Goal: Transaction & Acquisition: Purchase product/service

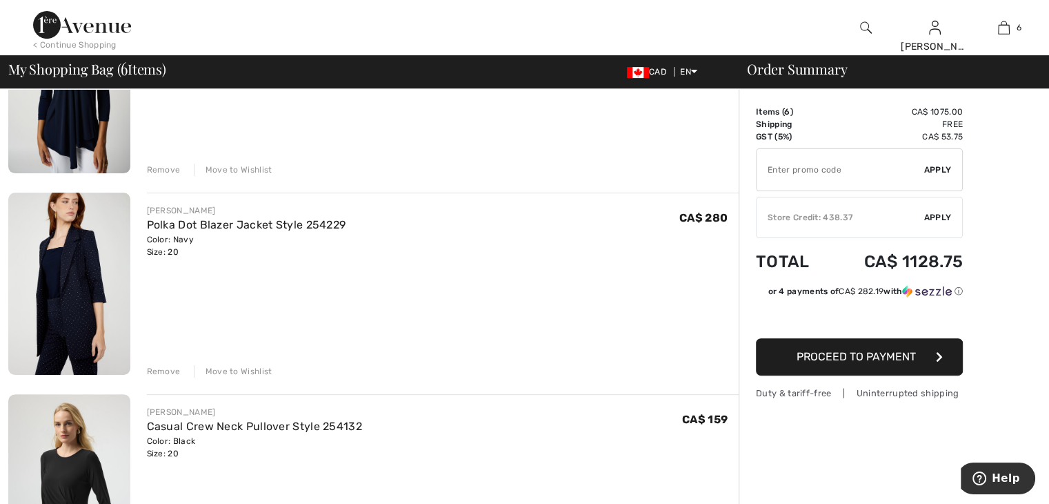
scroll to position [345, 0]
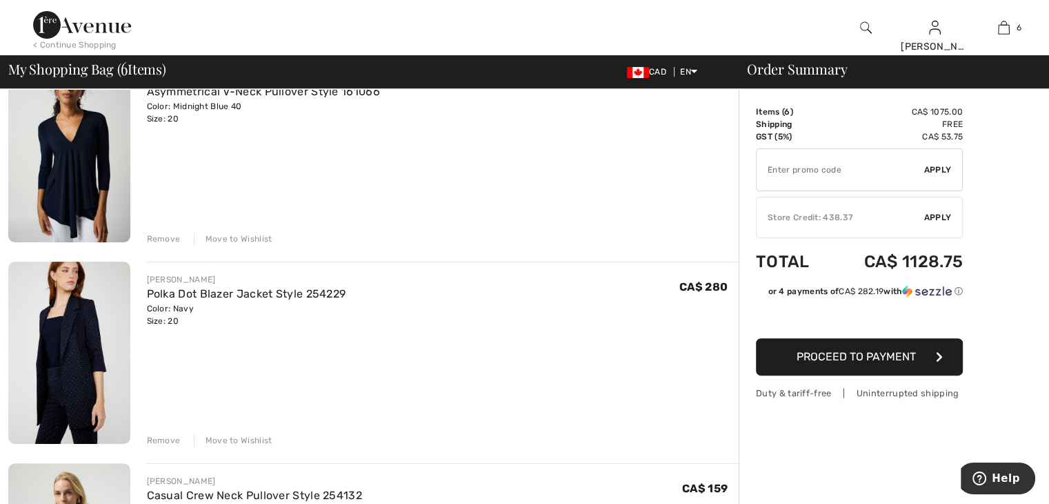
click at [157, 235] on div "Remove" at bounding box center [164, 238] width 34 height 12
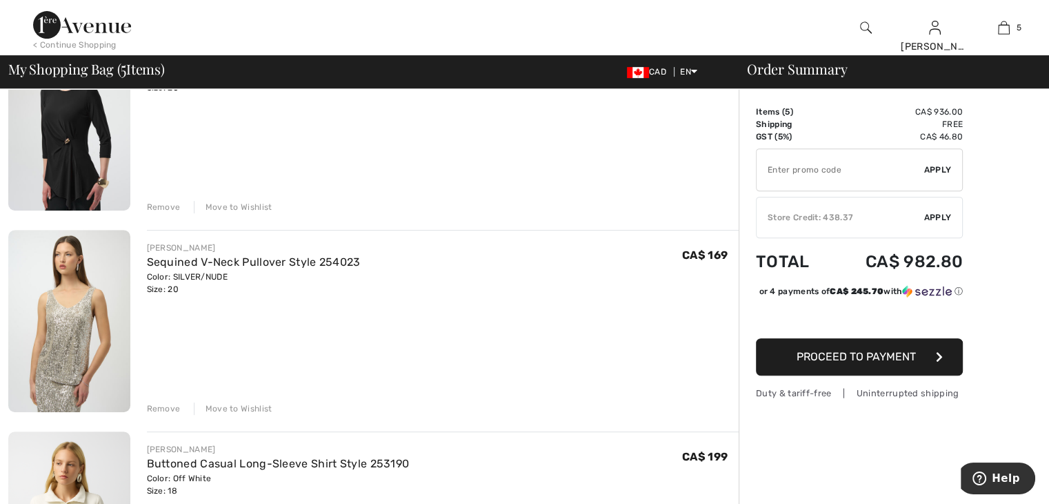
scroll to position [602, 0]
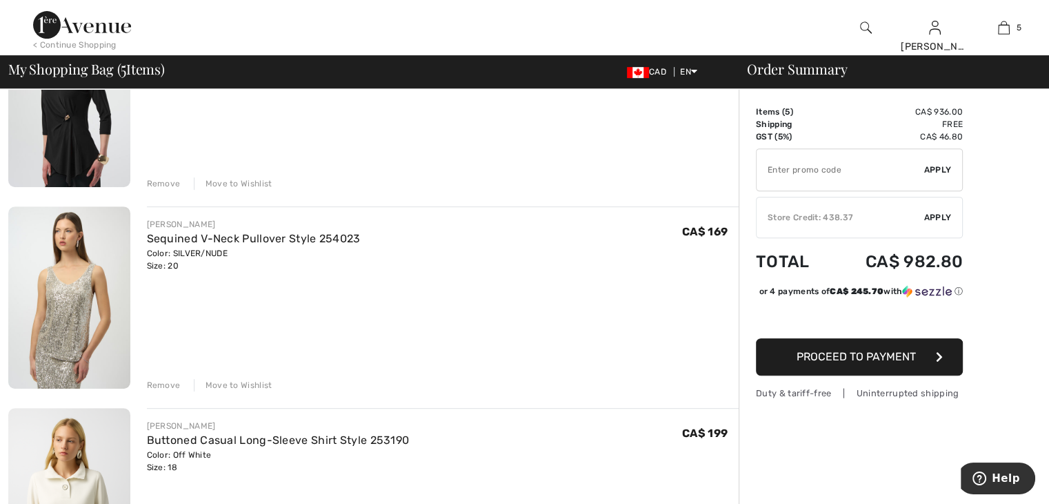
click at [163, 379] on div "Remove" at bounding box center [164, 385] width 34 height 12
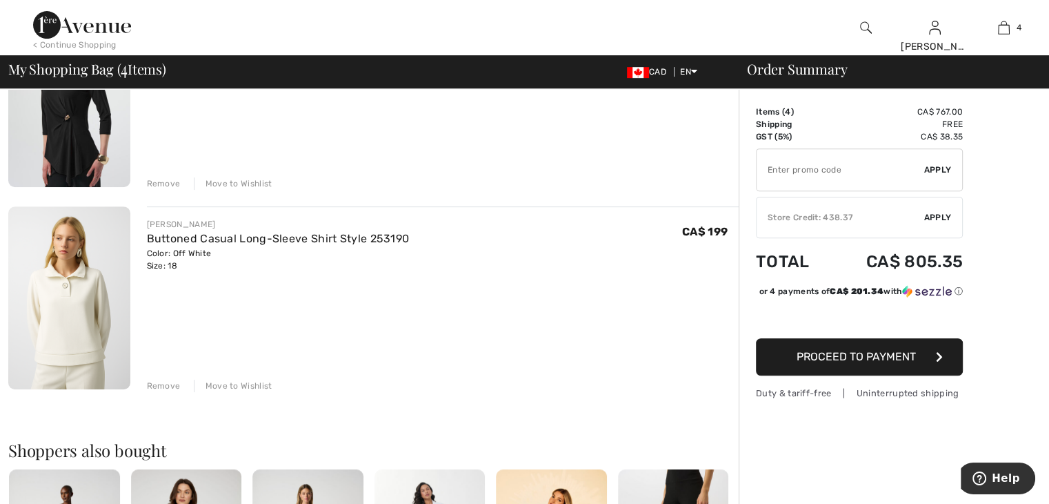
click at [161, 379] on div "Remove" at bounding box center [164, 385] width 34 height 12
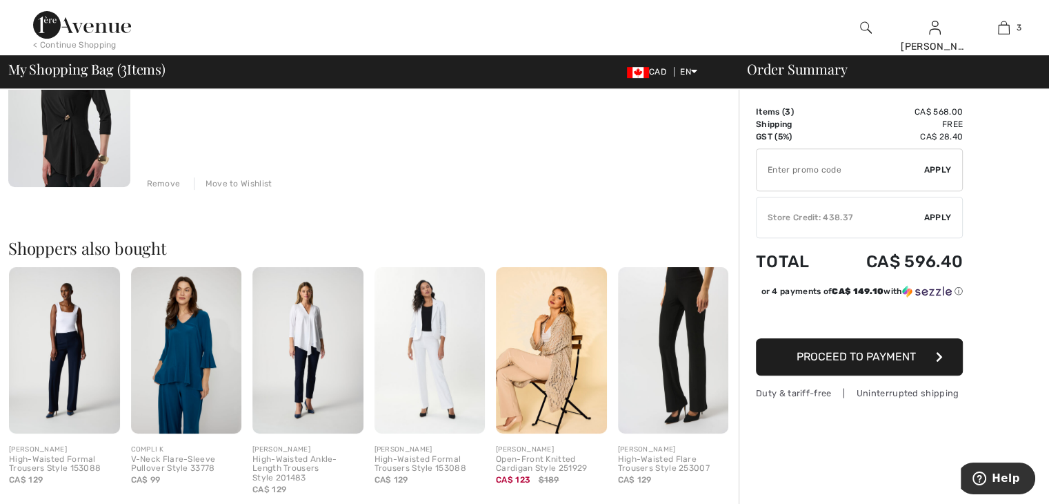
click at [190, 331] on img at bounding box center [186, 350] width 111 height 166
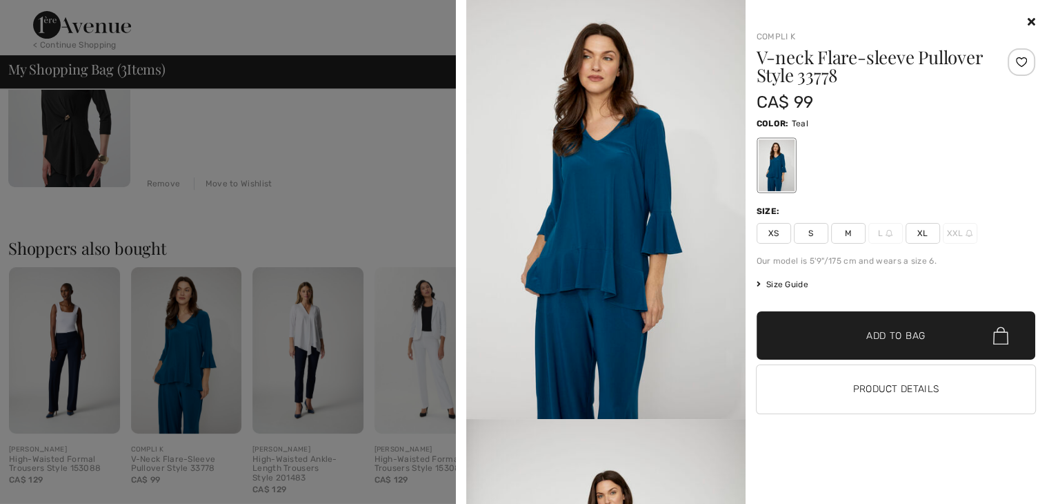
click at [453, 125] on div at bounding box center [524, 252] width 1049 height 504
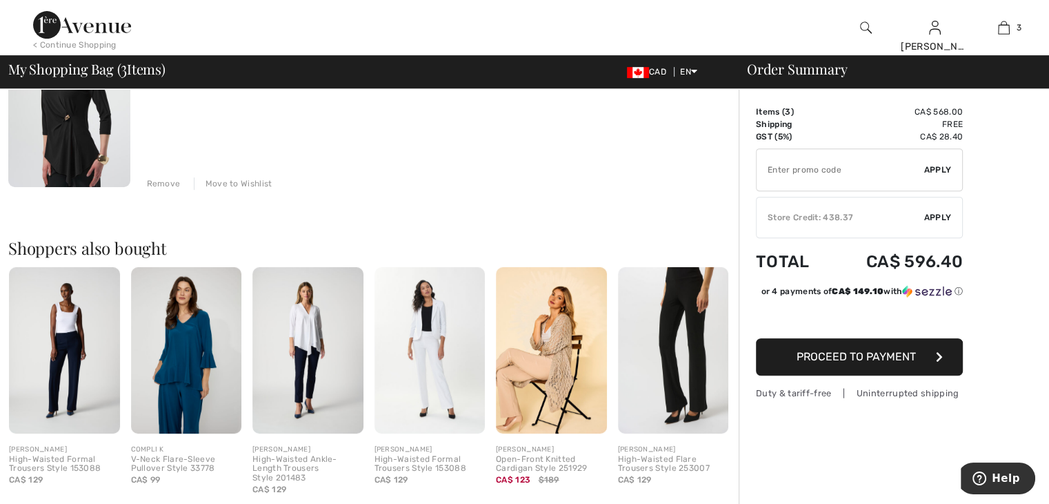
click at [440, 321] on img at bounding box center [430, 350] width 111 height 166
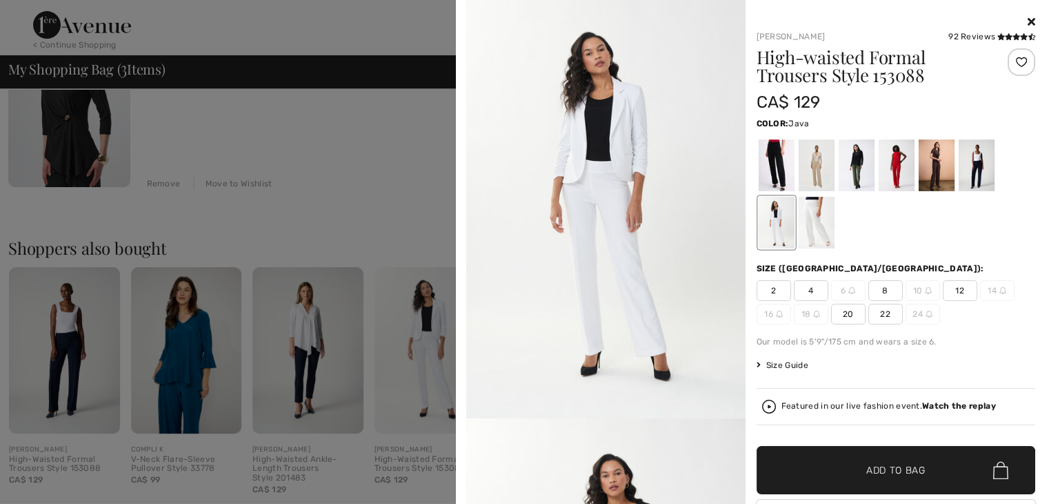
click at [810, 164] on div at bounding box center [816, 165] width 36 height 52
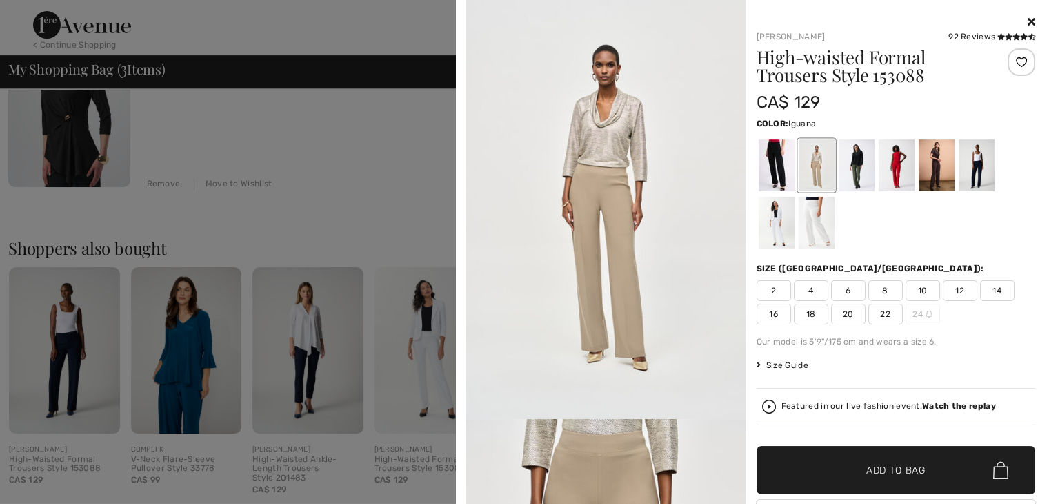
click at [850, 149] on div at bounding box center [856, 165] width 36 height 52
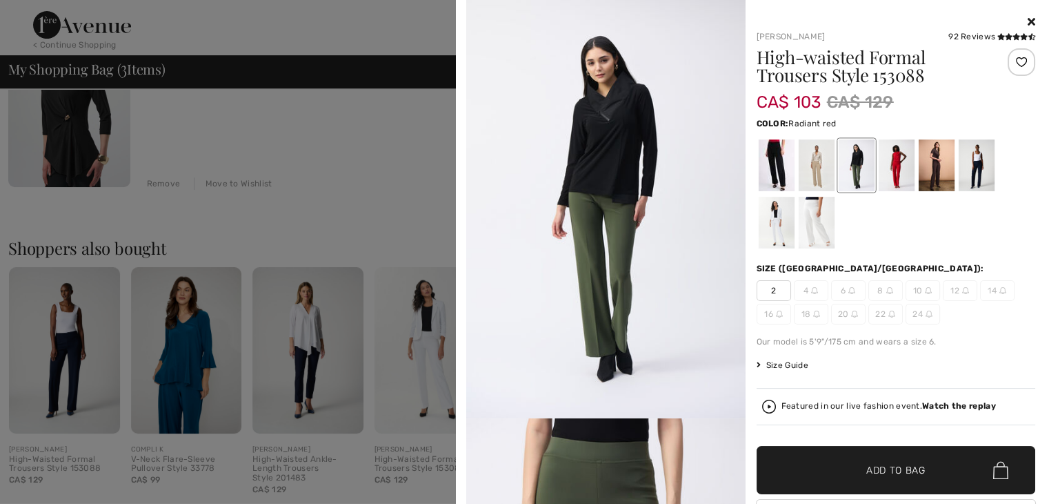
click at [891, 157] on div at bounding box center [896, 165] width 36 height 52
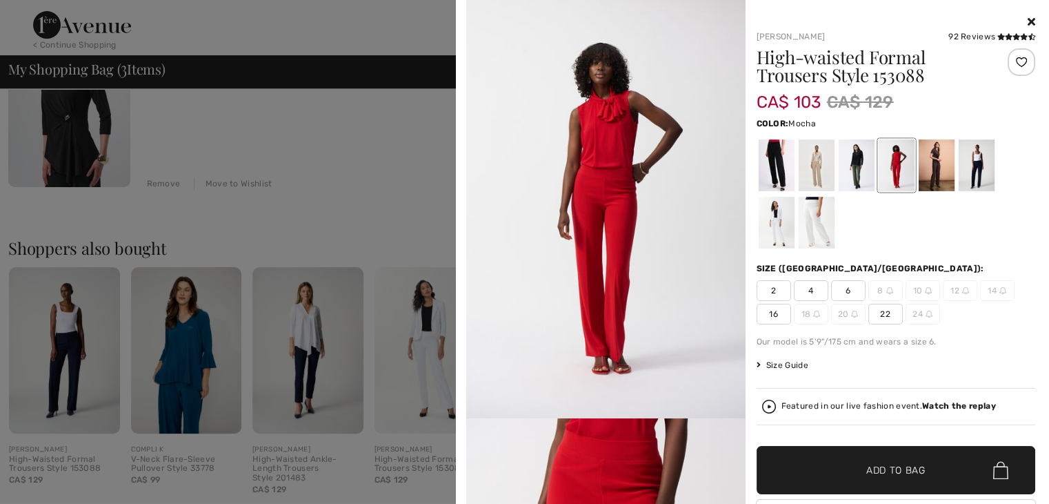
click at [933, 154] on div at bounding box center [936, 165] width 36 height 52
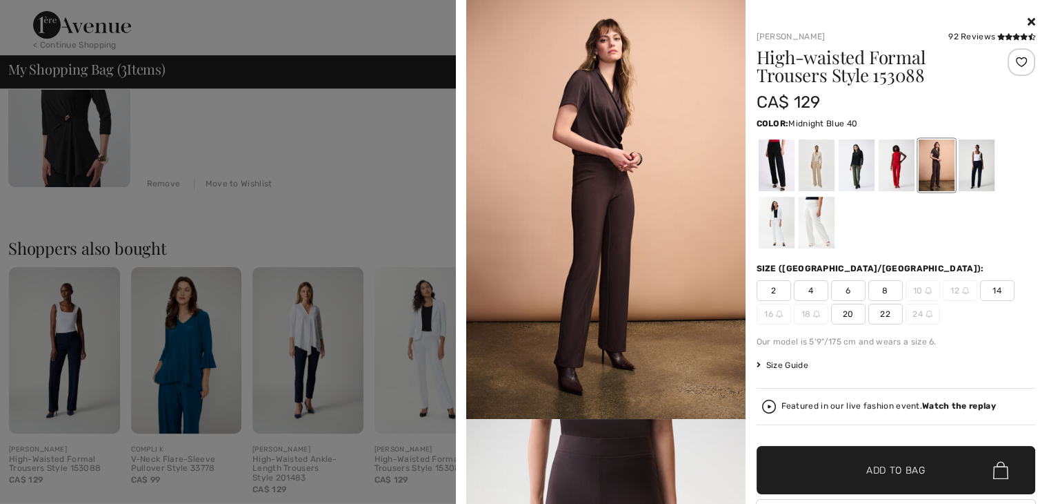
click at [974, 158] on div at bounding box center [976, 165] width 36 height 52
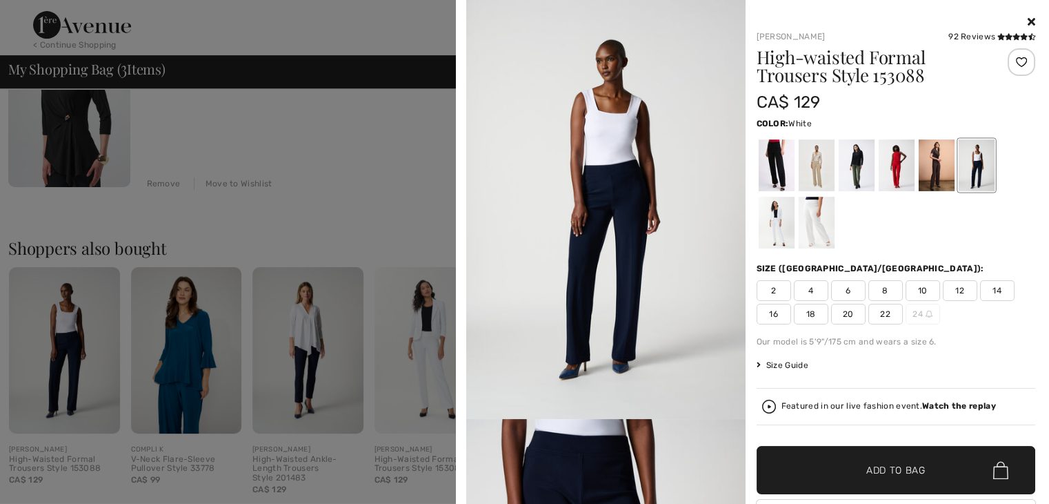
click at [770, 203] on div at bounding box center [776, 223] width 36 height 52
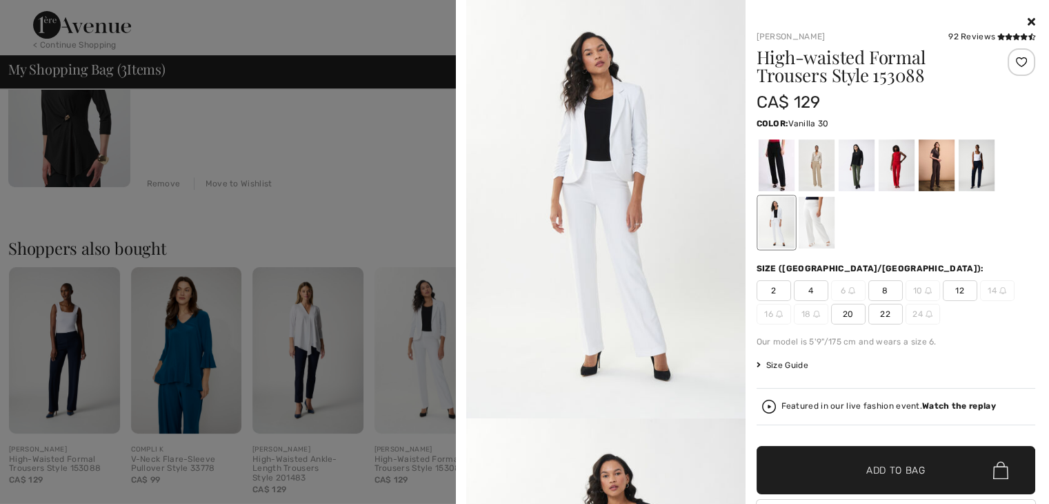
click at [811, 219] on div at bounding box center [816, 223] width 36 height 52
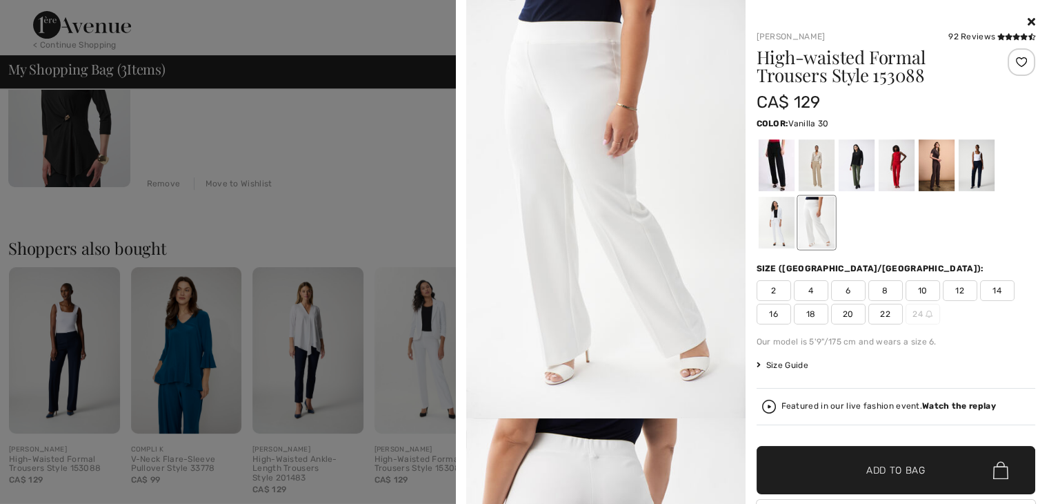
click at [407, 158] on div at bounding box center [524, 252] width 1049 height 504
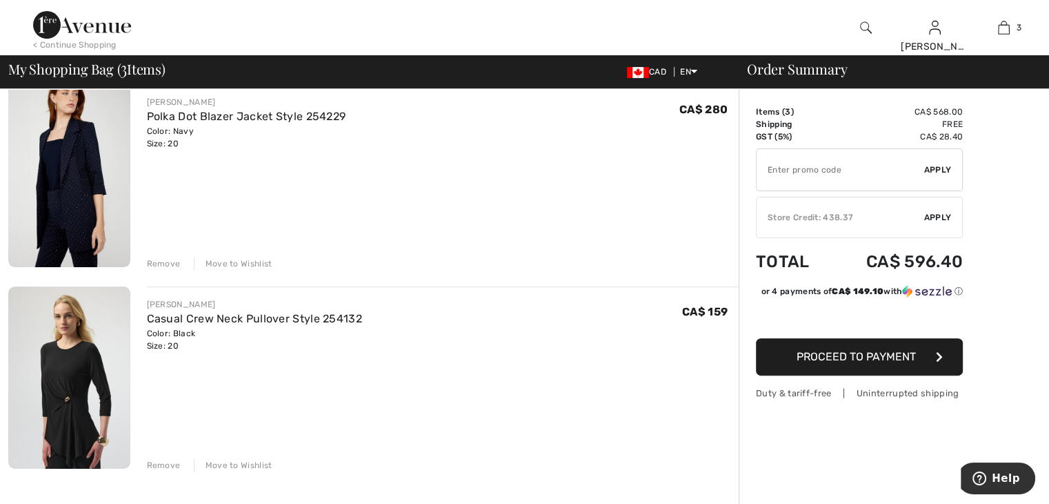
scroll to position [345, 0]
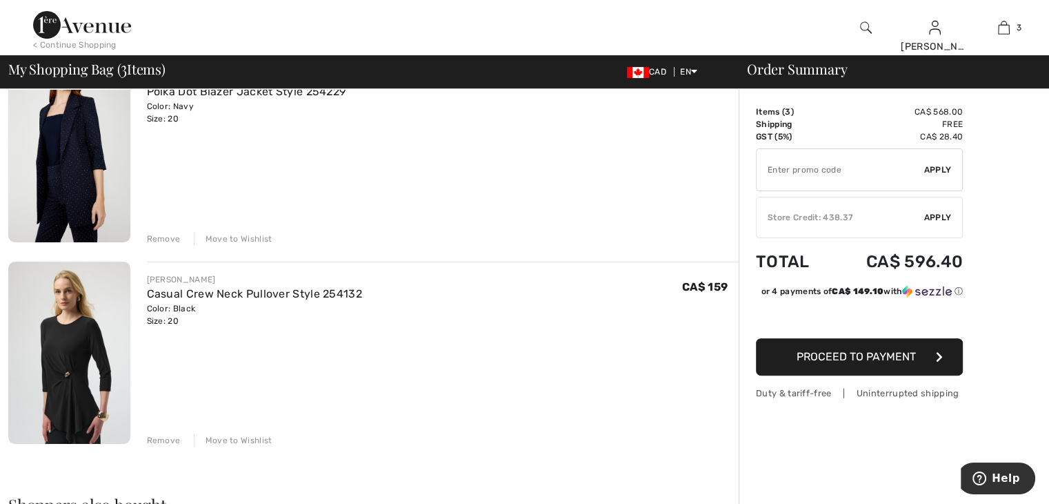
click at [159, 435] on div "Remove" at bounding box center [164, 440] width 34 height 12
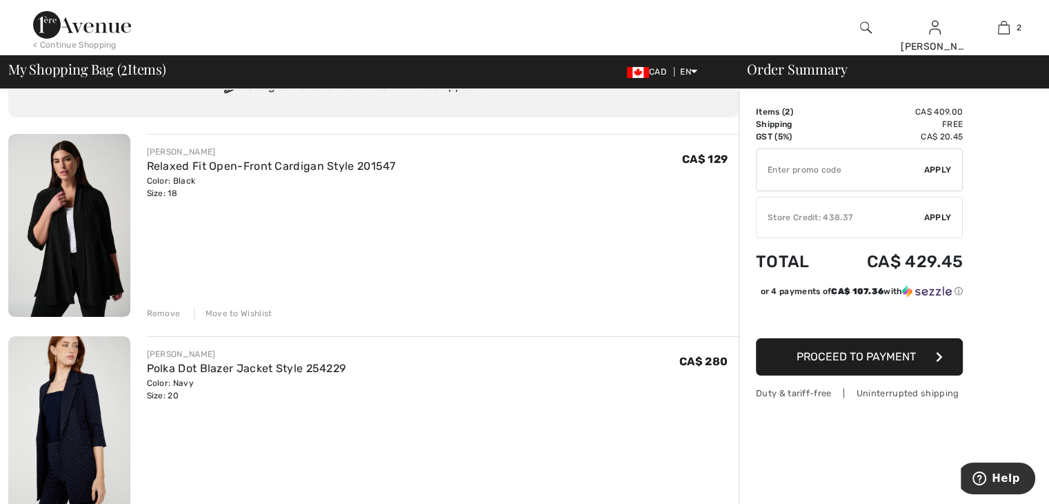
scroll to position [69, 0]
click at [155, 366] on link "Polka Dot Blazer Jacket Style 254229" at bounding box center [246, 367] width 199 height 13
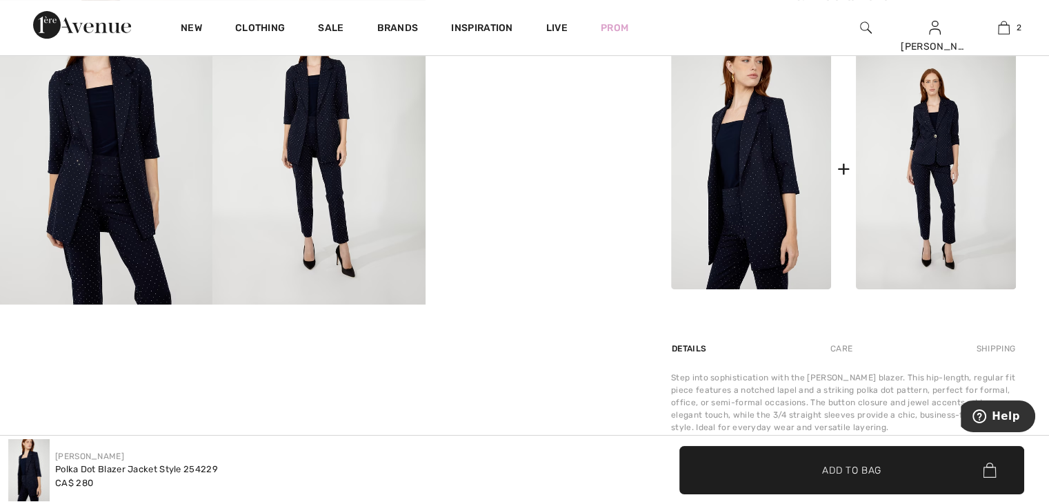
scroll to position [552, 0]
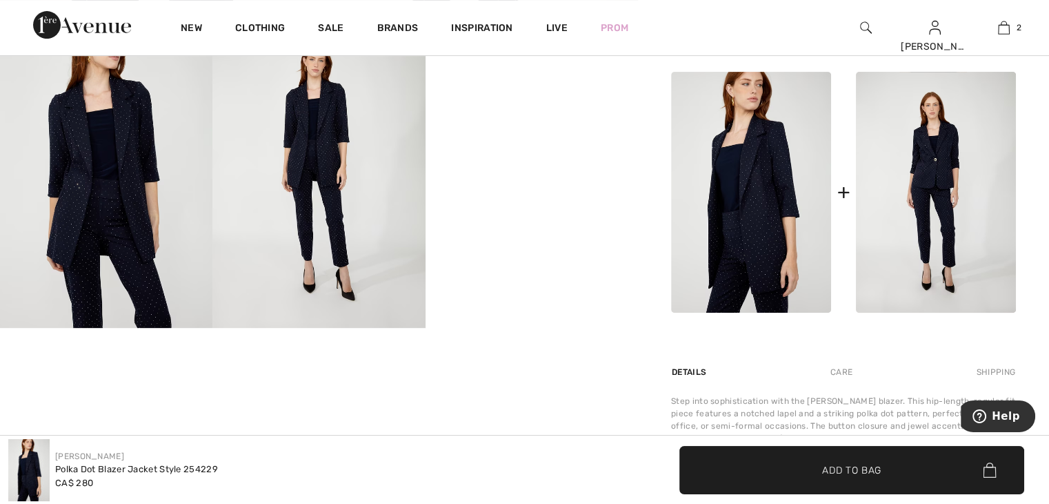
click at [730, 180] on img at bounding box center [751, 192] width 160 height 241
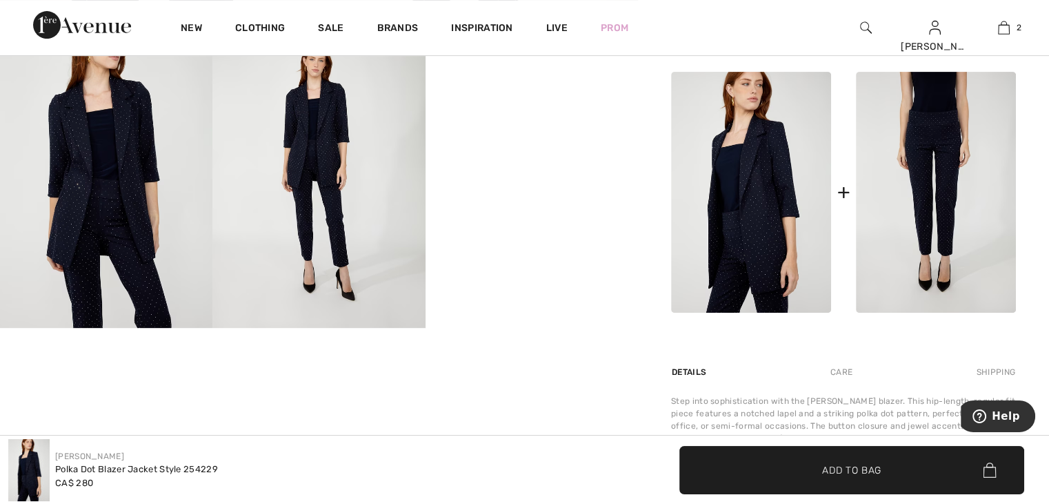
click at [916, 190] on img at bounding box center [936, 192] width 160 height 241
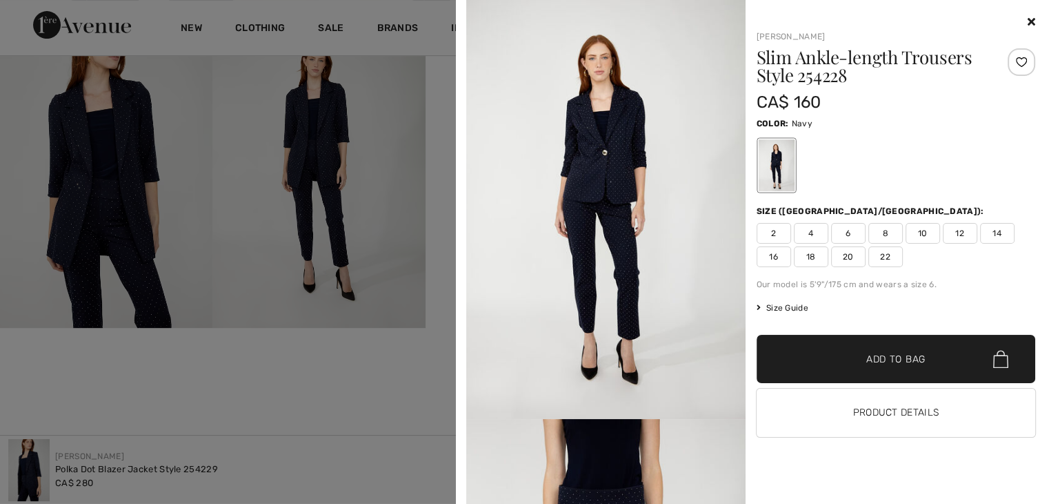
click at [579, 175] on img at bounding box center [605, 209] width 279 height 419
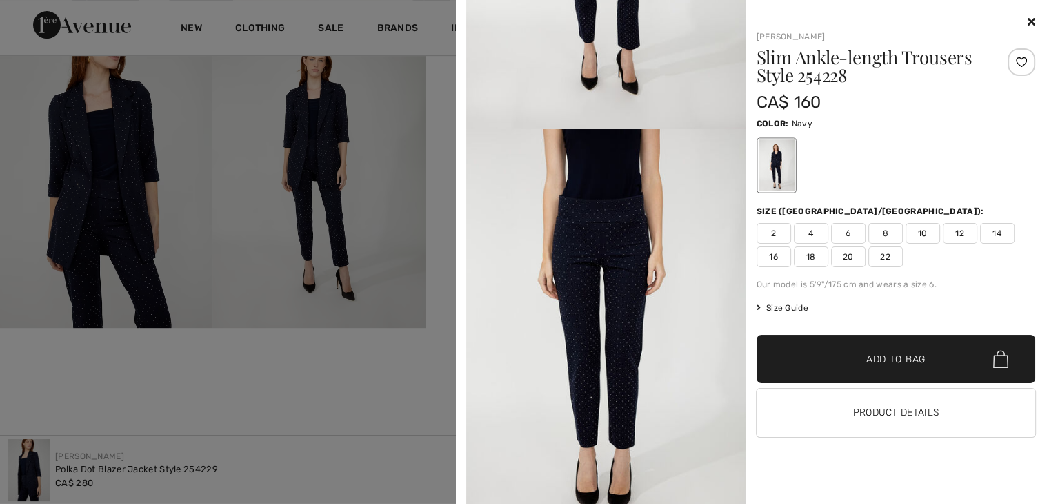
scroll to position [276, 0]
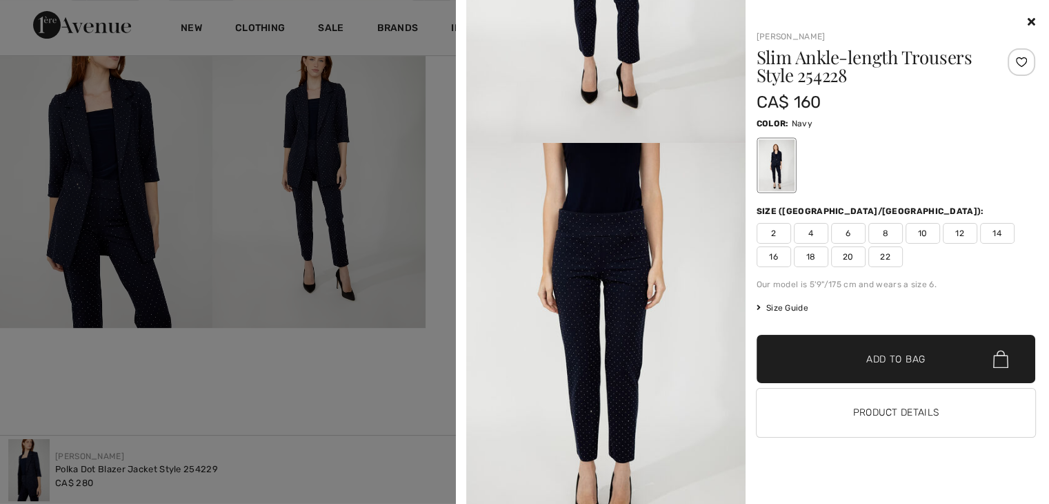
click at [1030, 18] on icon at bounding box center [1032, 21] width 8 height 11
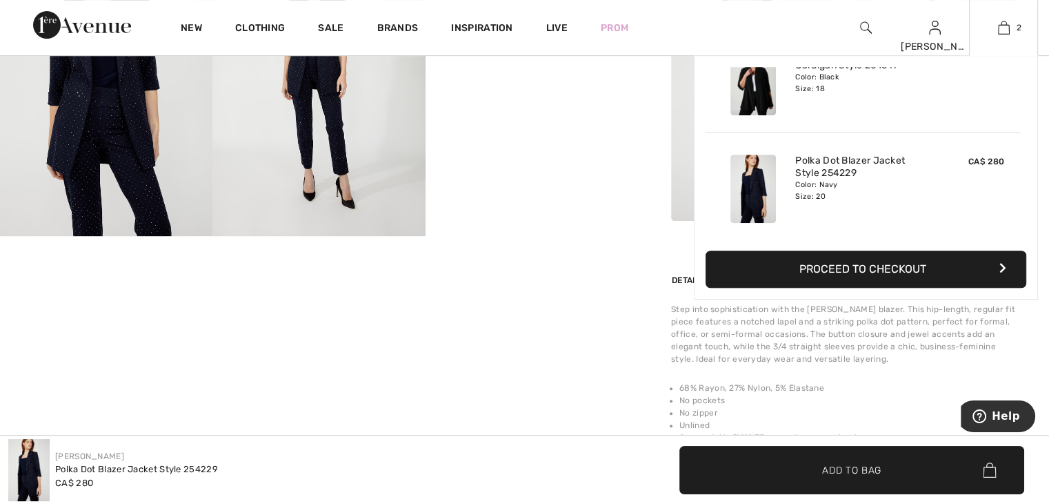
scroll to position [621, 0]
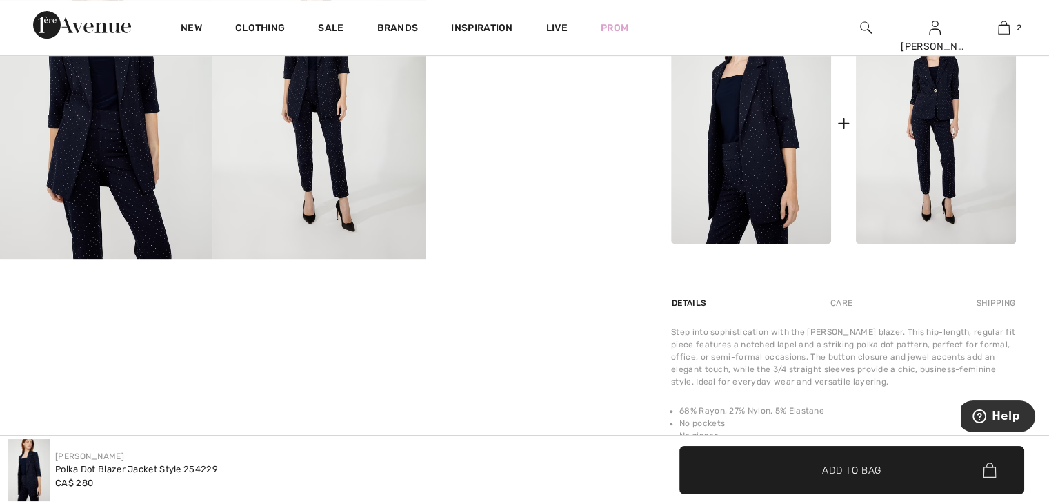
click at [328, 109] on img at bounding box center [318, 99] width 212 height 319
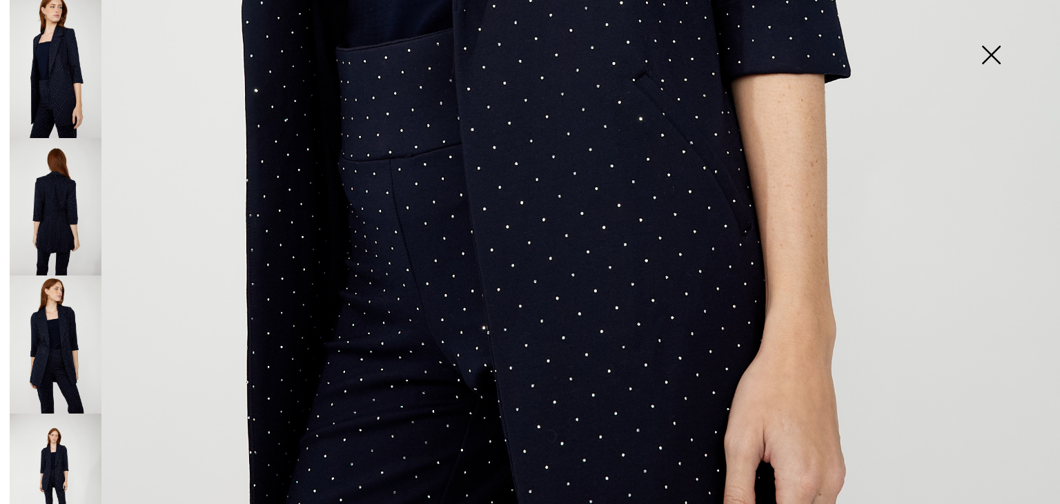
scroll to position [828, 0]
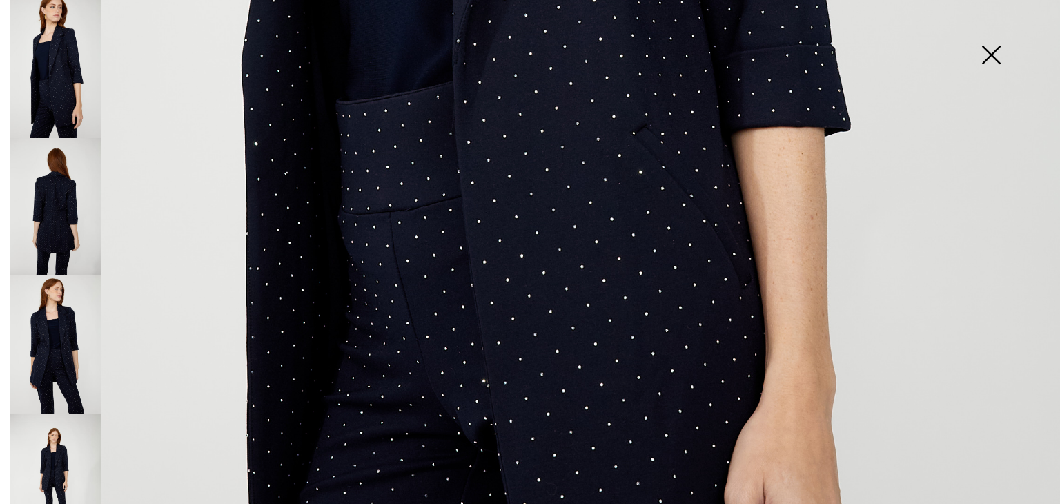
click at [991, 52] on img at bounding box center [990, 56] width 69 height 71
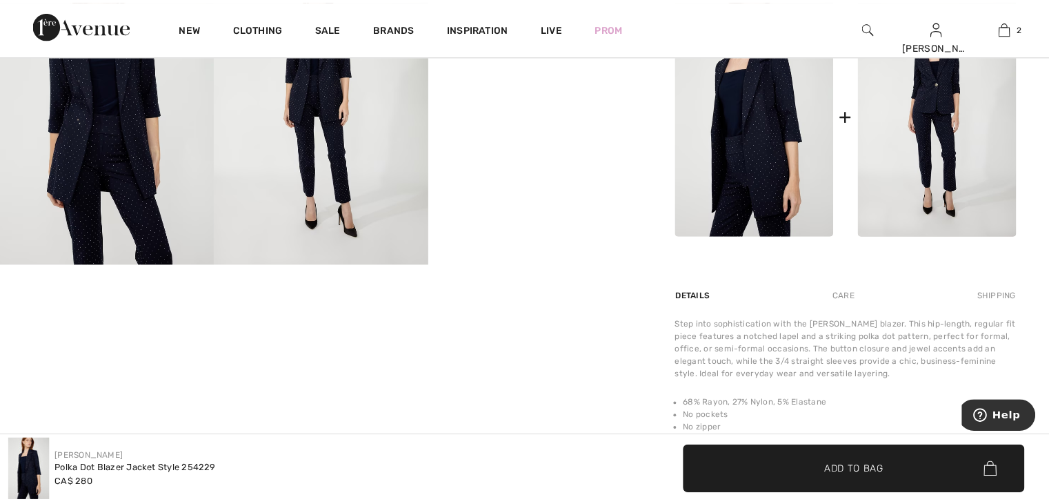
scroll to position [621, 0]
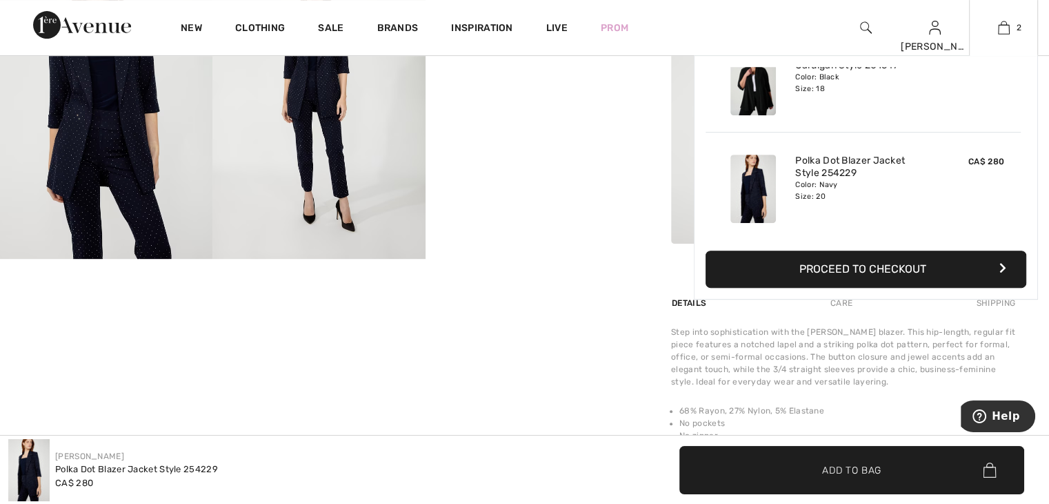
click at [823, 87] on div "Color: Black Size: 18" at bounding box center [863, 83] width 136 height 22
click at [766, 97] on img at bounding box center [754, 81] width 46 height 68
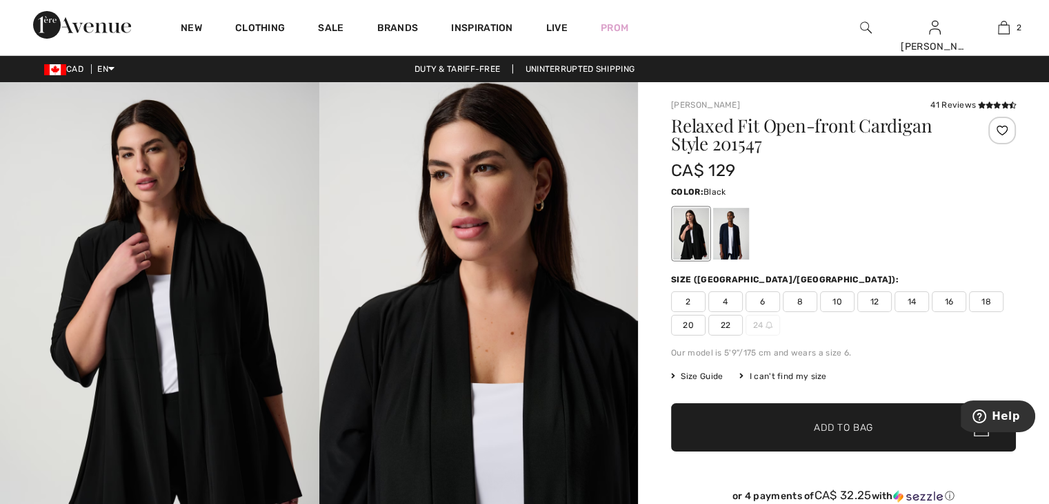
click at [987, 296] on span "18" at bounding box center [986, 301] width 34 height 21
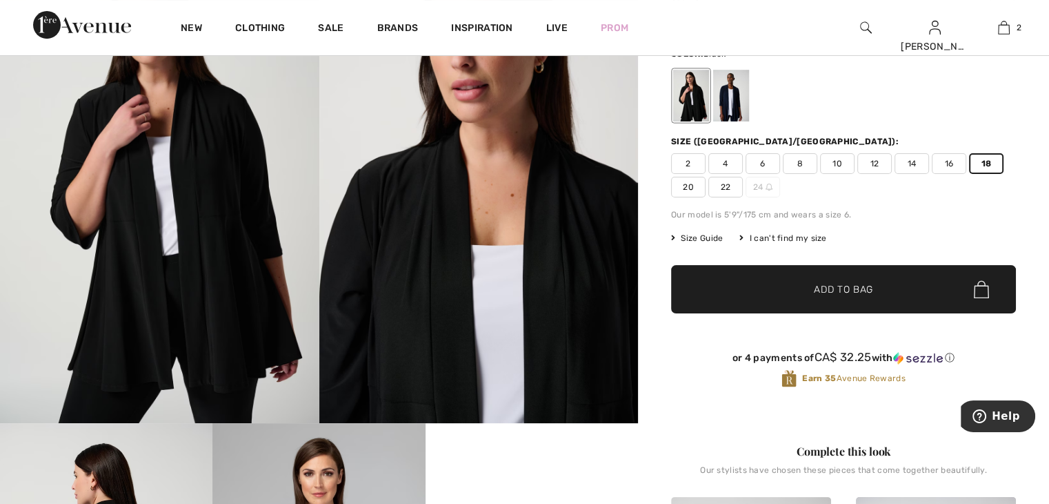
scroll to position [207, 0]
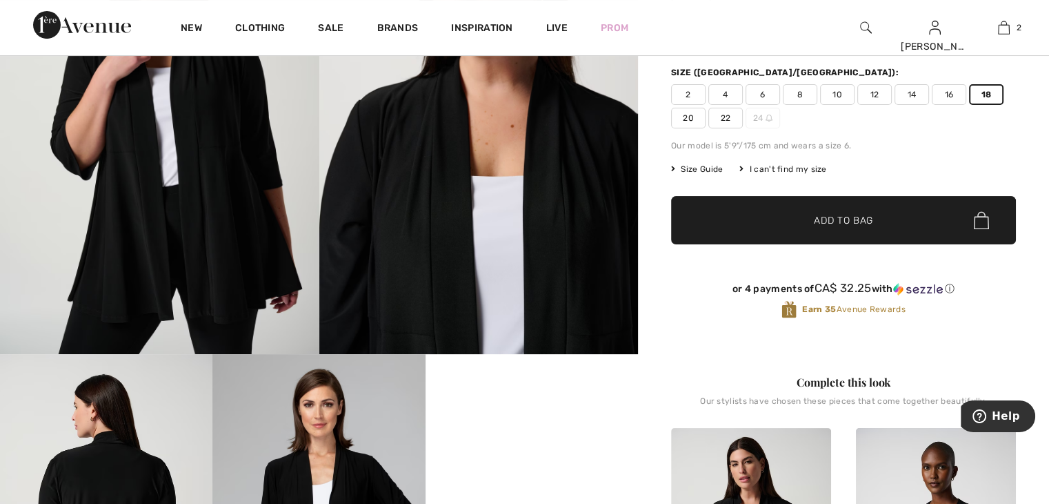
click at [844, 218] on span "Add to Bag" at bounding box center [843, 220] width 59 height 14
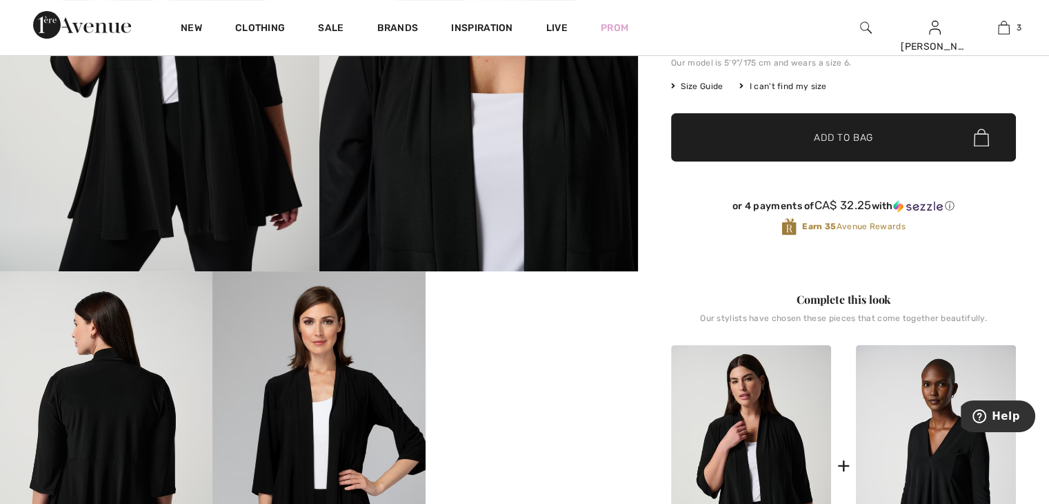
scroll to position [414, 0]
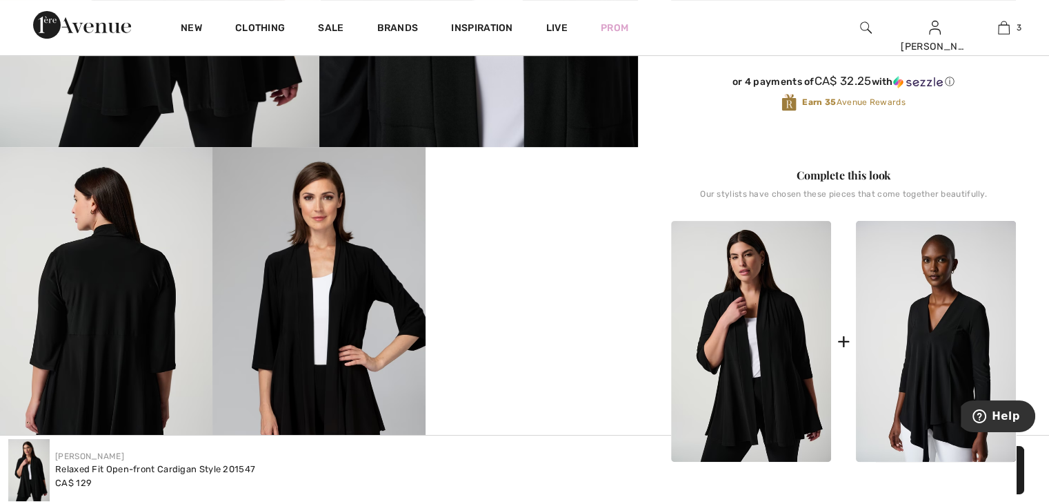
click at [508, 253] on video "Your browser does not support the video tag." at bounding box center [532, 200] width 212 height 106
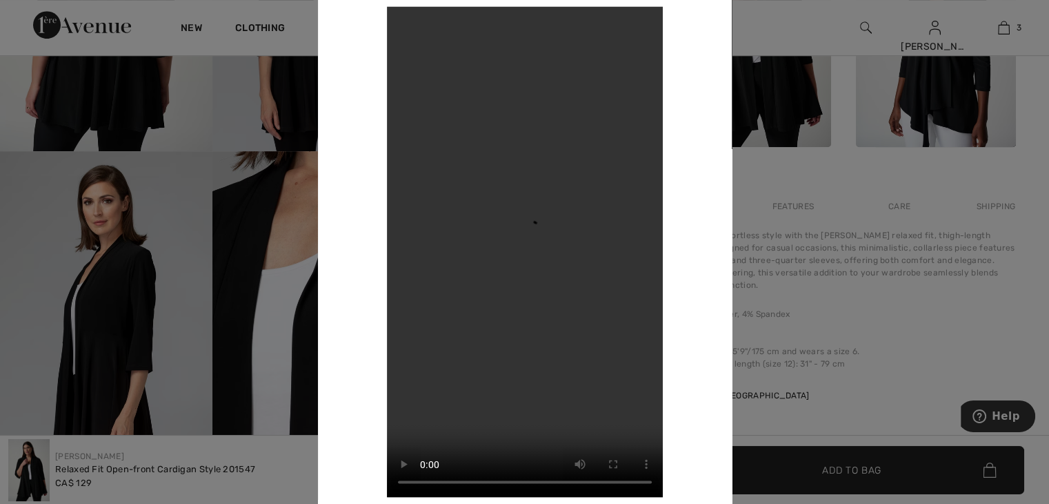
scroll to position [759, 0]
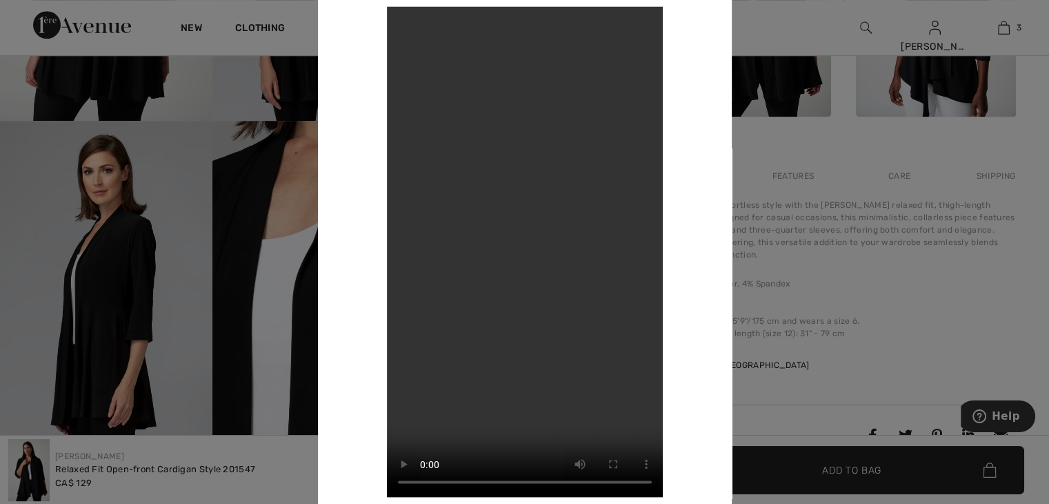
click at [476, 245] on video "Your browser does not support the video tag." at bounding box center [525, 251] width 276 height 490
click at [315, 183] on div at bounding box center [524, 252] width 1049 height 504
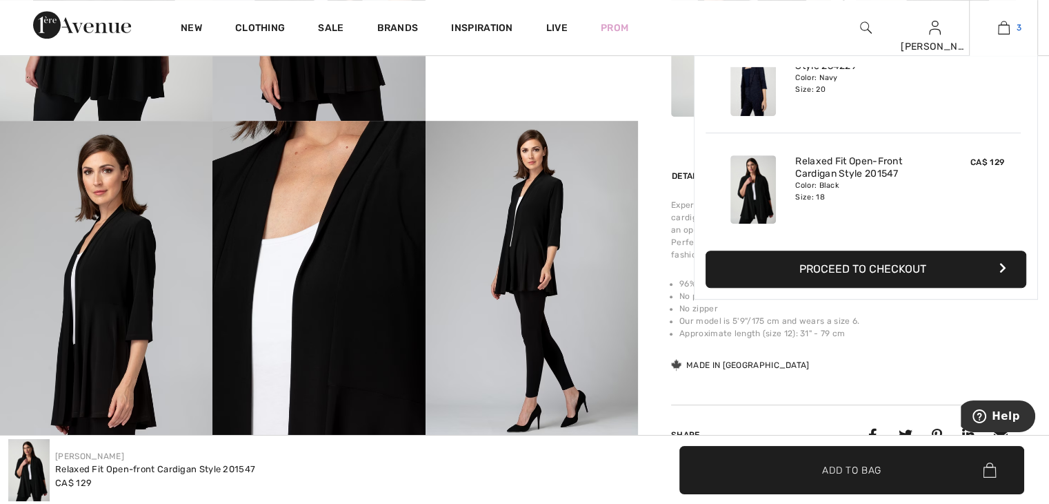
click at [1001, 27] on img at bounding box center [1004, 27] width 12 height 17
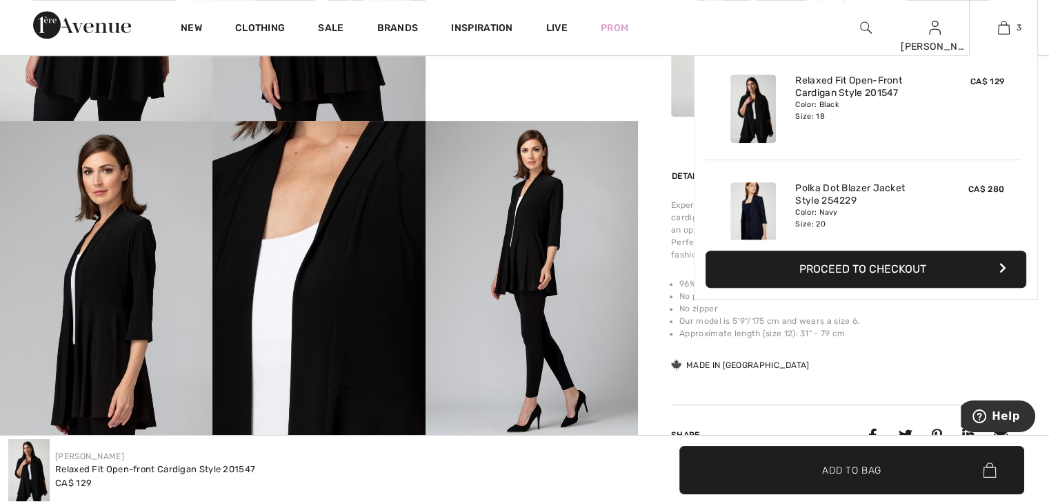
scroll to position [11, 0]
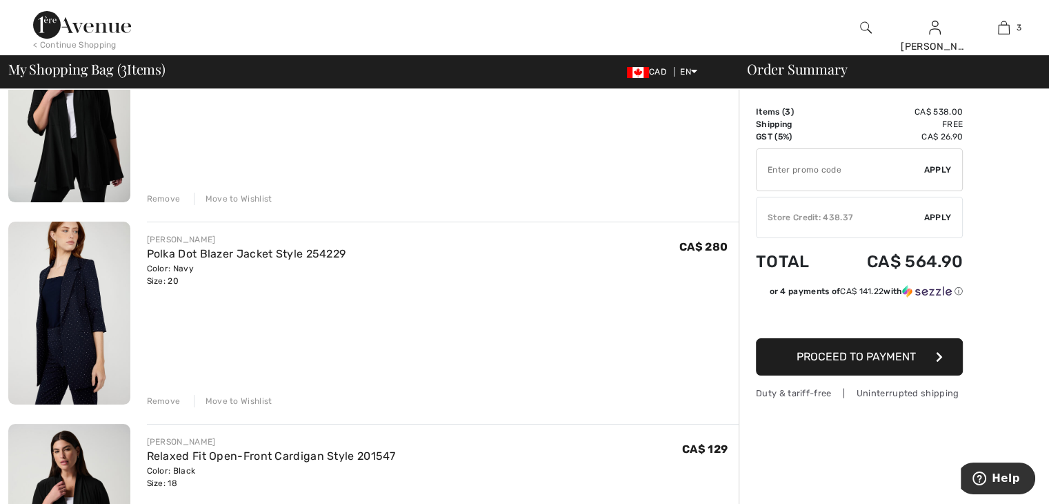
scroll to position [207, 0]
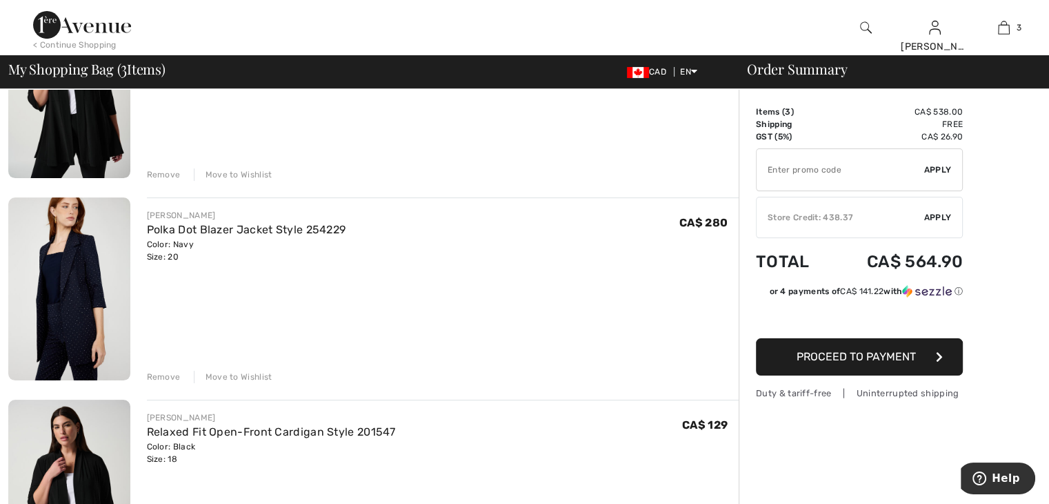
click at [161, 357] on div "FRANK LYMAN Polka Dot Blazer Jacket Style 254229 Color: Navy Size: 20 Final Sal…" at bounding box center [443, 290] width 593 height 186
click at [157, 373] on div "Remove" at bounding box center [164, 376] width 34 height 12
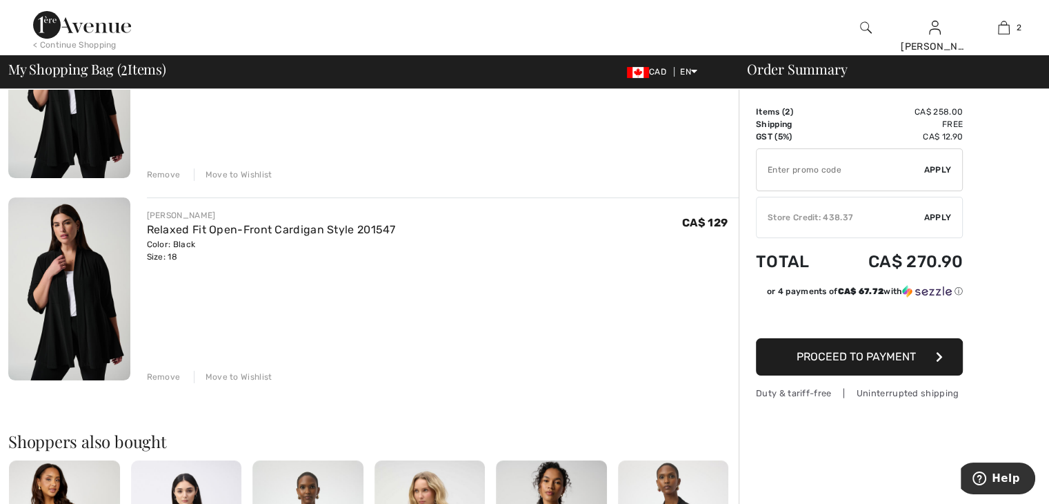
click at [165, 370] on div "Remove" at bounding box center [164, 376] width 34 height 12
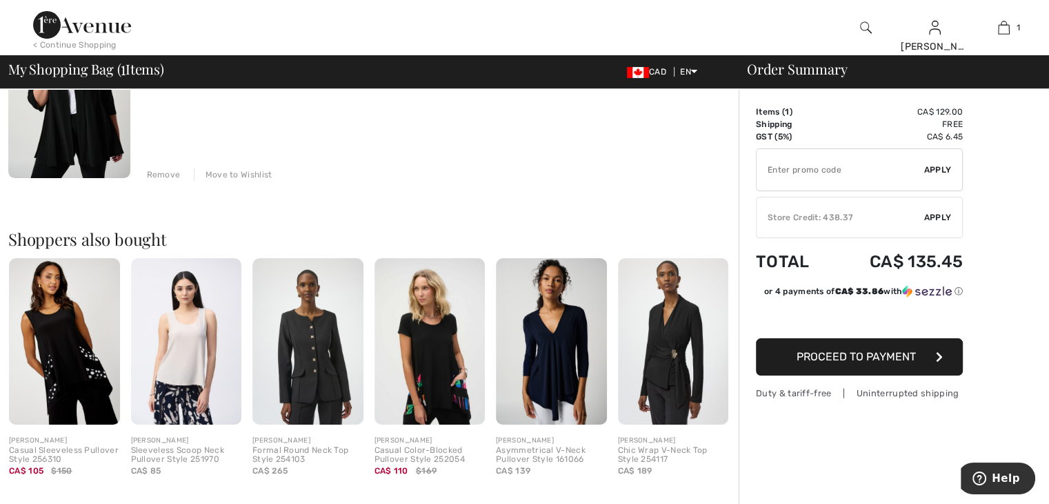
click at [316, 361] on img at bounding box center [307, 341] width 111 height 166
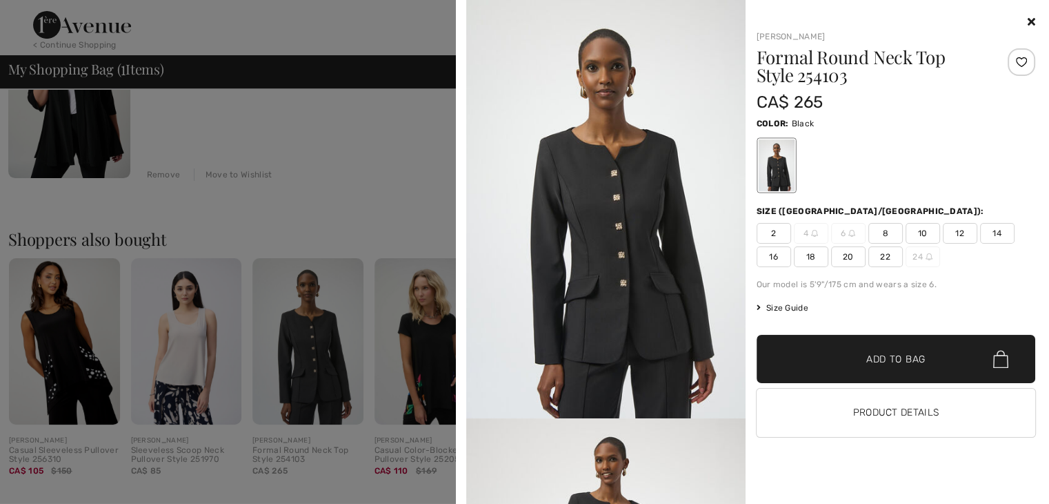
click at [188, 348] on div at bounding box center [524, 252] width 1049 height 504
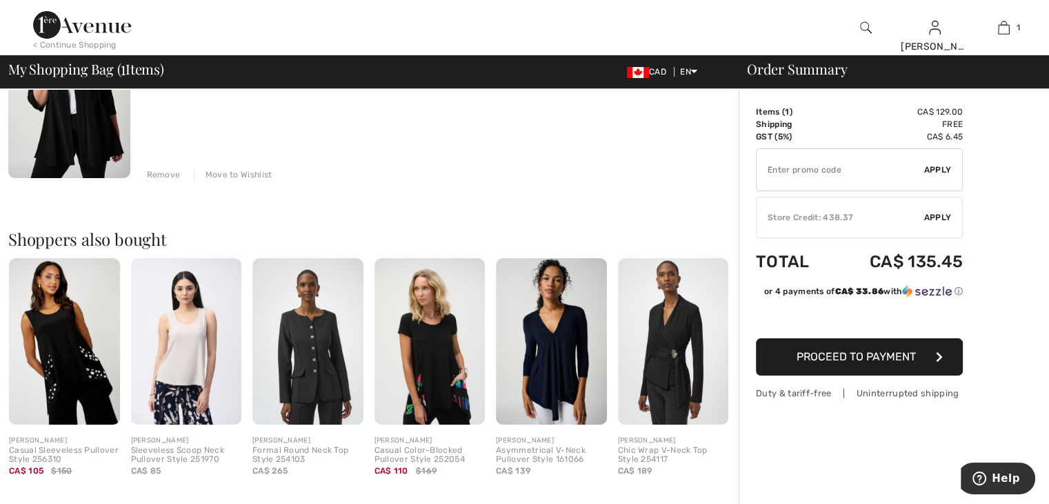
click at [70, 363] on img at bounding box center [64, 341] width 111 height 166
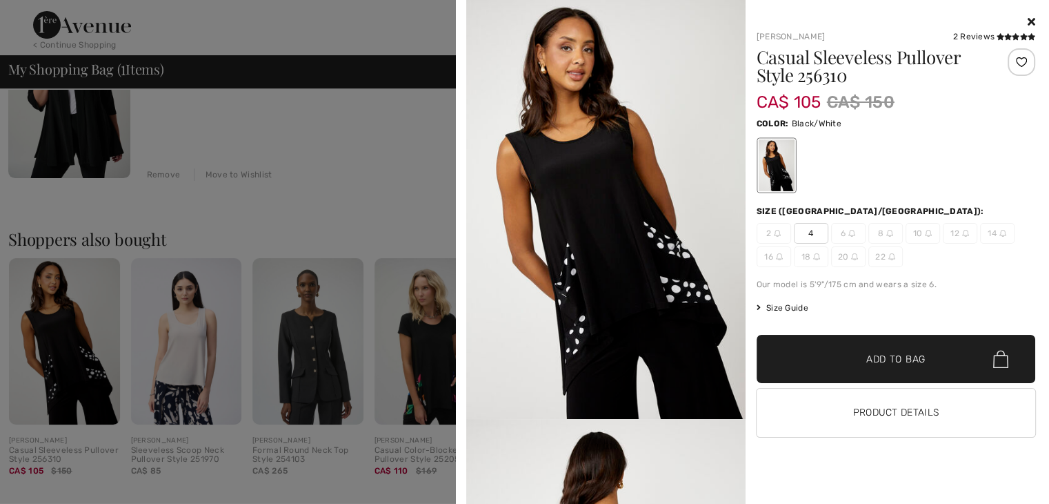
click at [618, 253] on img at bounding box center [605, 209] width 279 height 419
click at [63, 365] on div at bounding box center [524, 252] width 1049 height 504
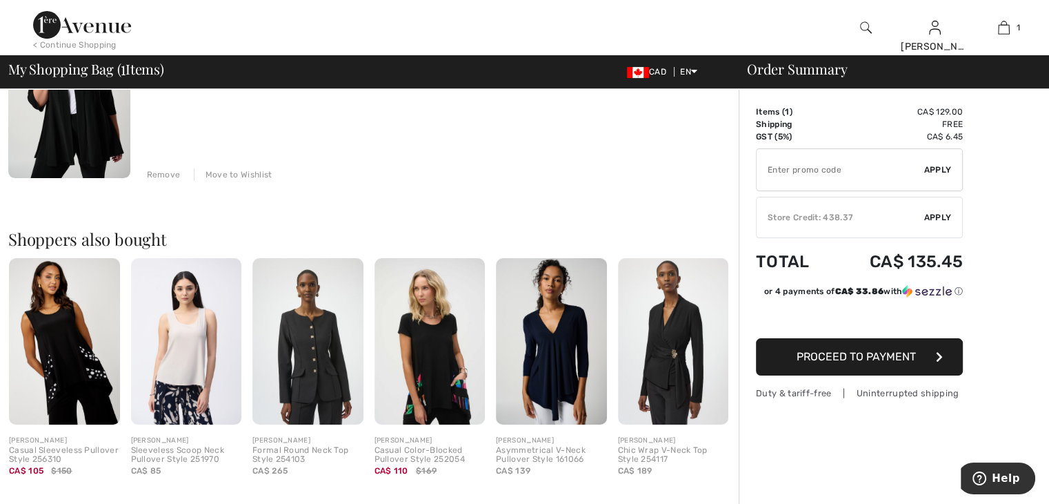
click at [63, 365] on img at bounding box center [64, 341] width 111 height 166
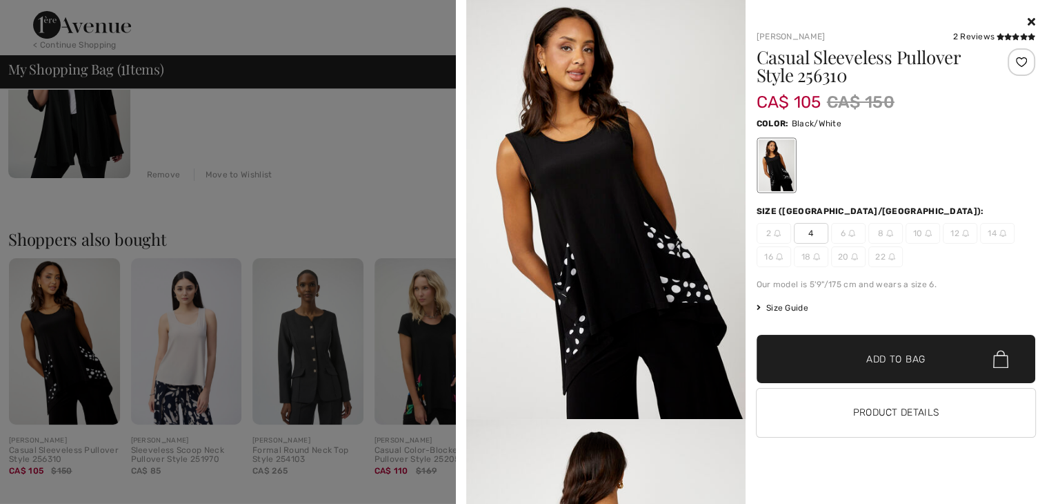
click at [807, 232] on span "4" at bounding box center [811, 233] width 34 height 21
click at [178, 357] on div at bounding box center [524, 252] width 1049 height 504
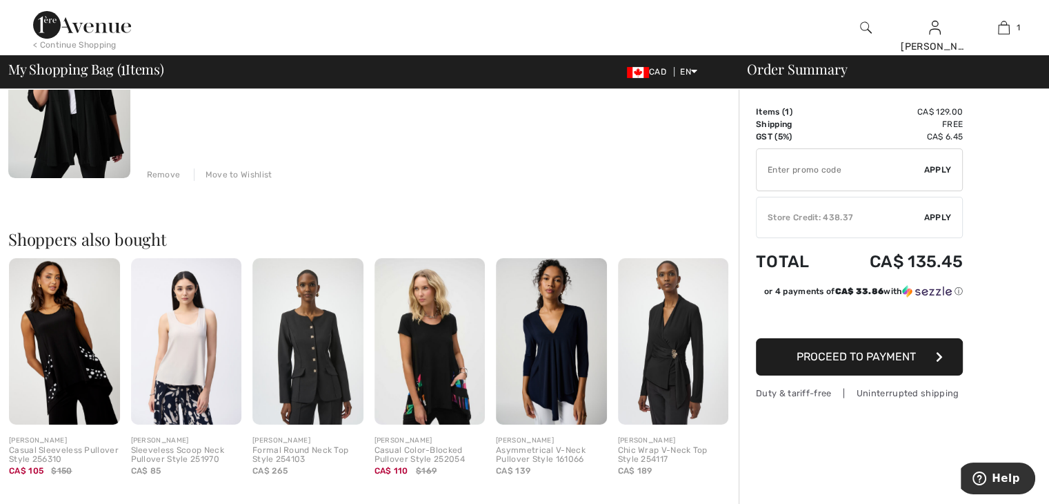
click at [190, 357] on img at bounding box center [186, 341] width 111 height 166
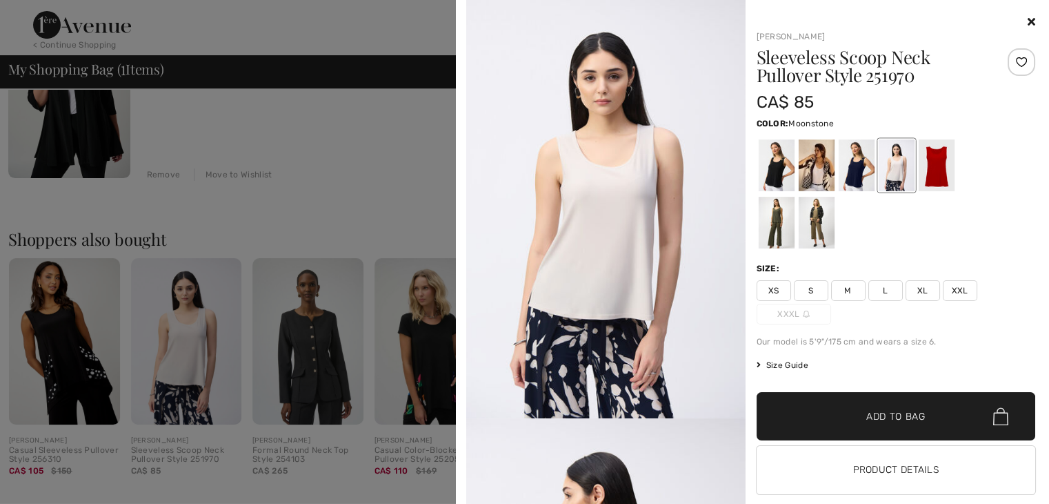
click at [888, 168] on div at bounding box center [896, 165] width 36 height 52
click at [935, 168] on div at bounding box center [936, 165] width 36 height 52
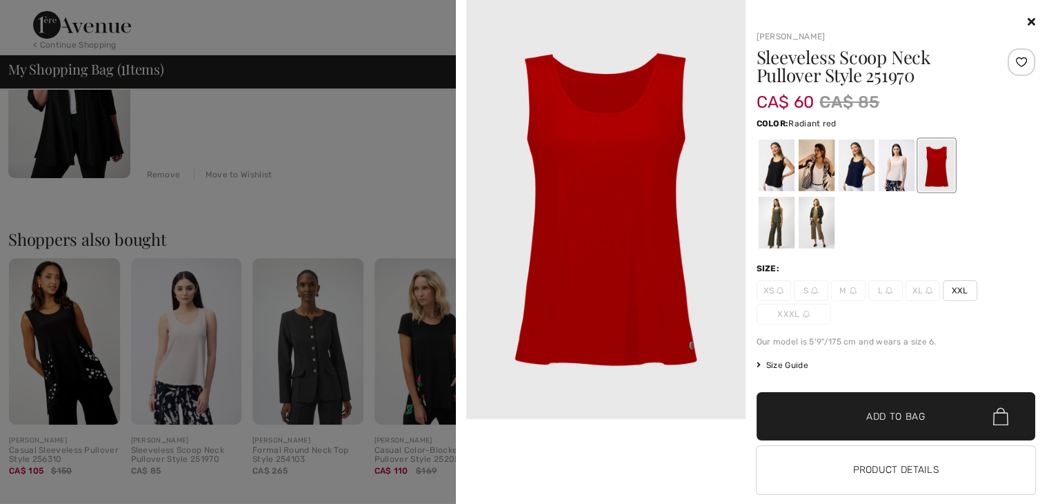
click at [949, 288] on span "XXL" at bounding box center [960, 290] width 34 height 21
click at [947, 285] on span "XXL" at bounding box center [960, 290] width 34 height 21
click at [831, 404] on span "✔ Added to Bag Add to Bag" at bounding box center [896, 416] width 279 height 48
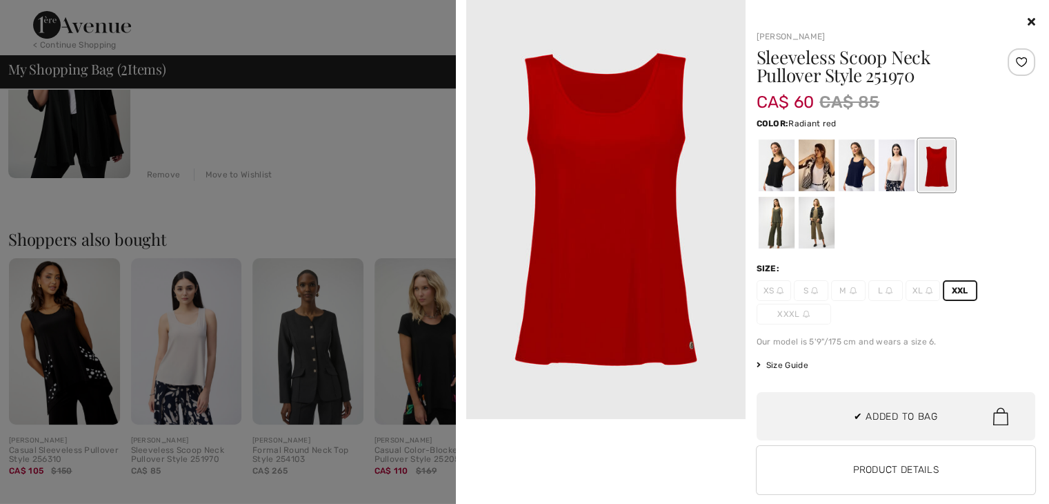
scroll to position [0, 0]
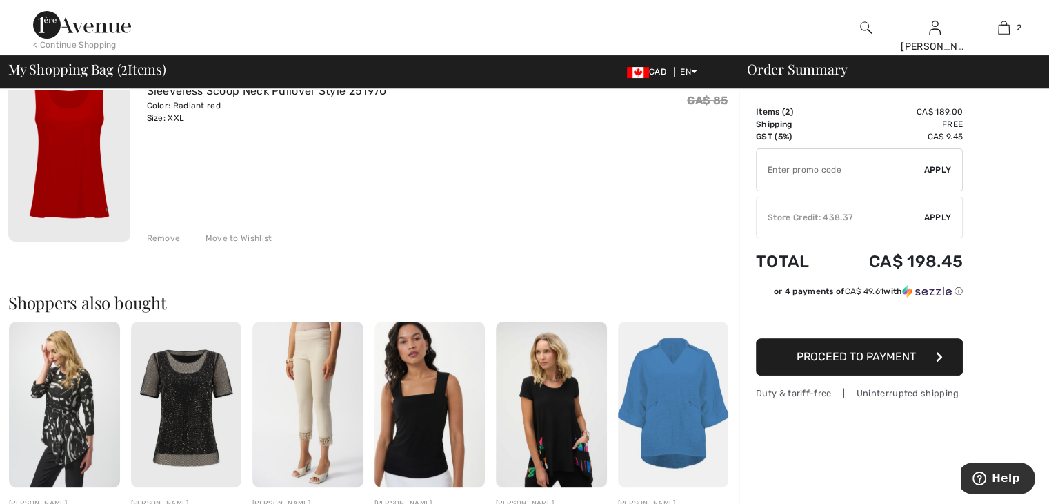
scroll to position [414, 0]
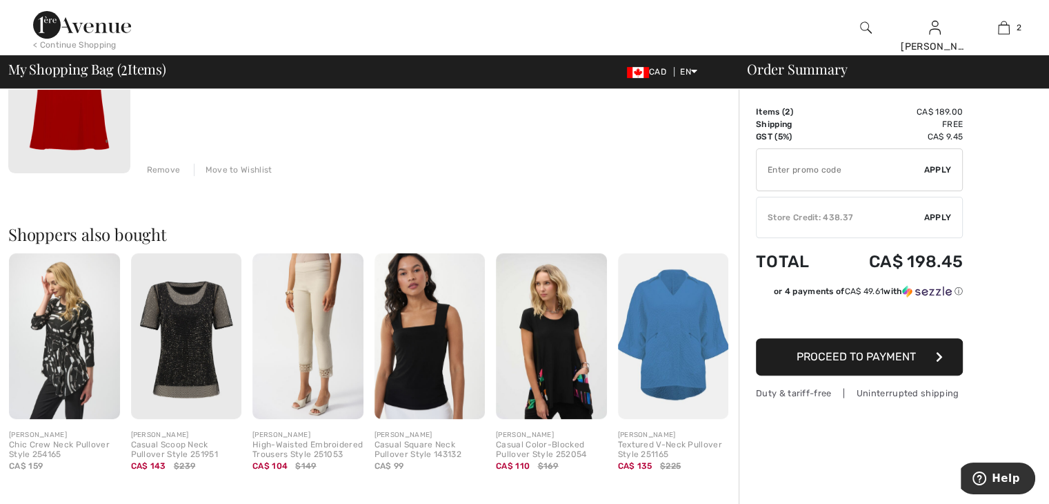
click at [682, 322] on img at bounding box center [673, 336] width 111 height 166
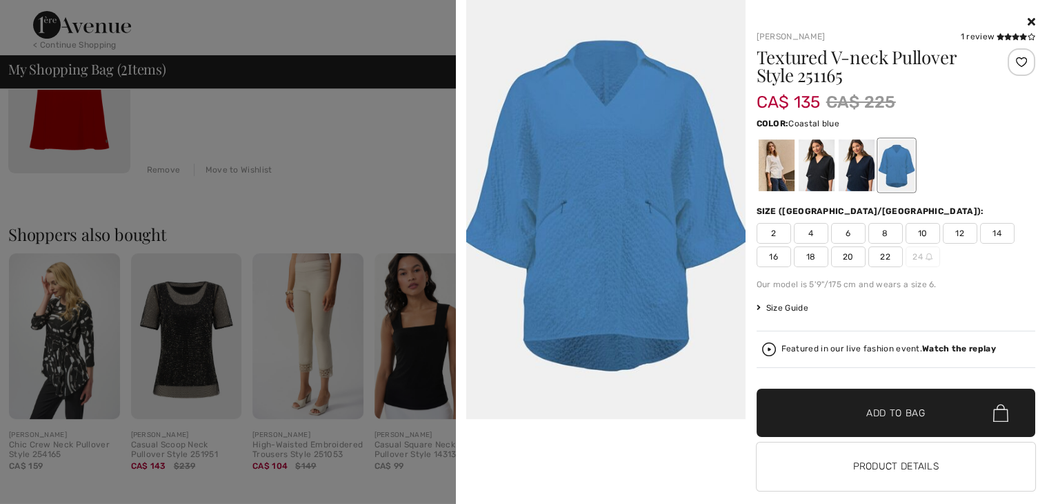
click at [548, 387] on img at bounding box center [605, 209] width 279 height 419
click at [530, 457] on div at bounding box center [603, 252] width 284 height 504
click at [298, 34] on div at bounding box center [524, 252] width 1049 height 504
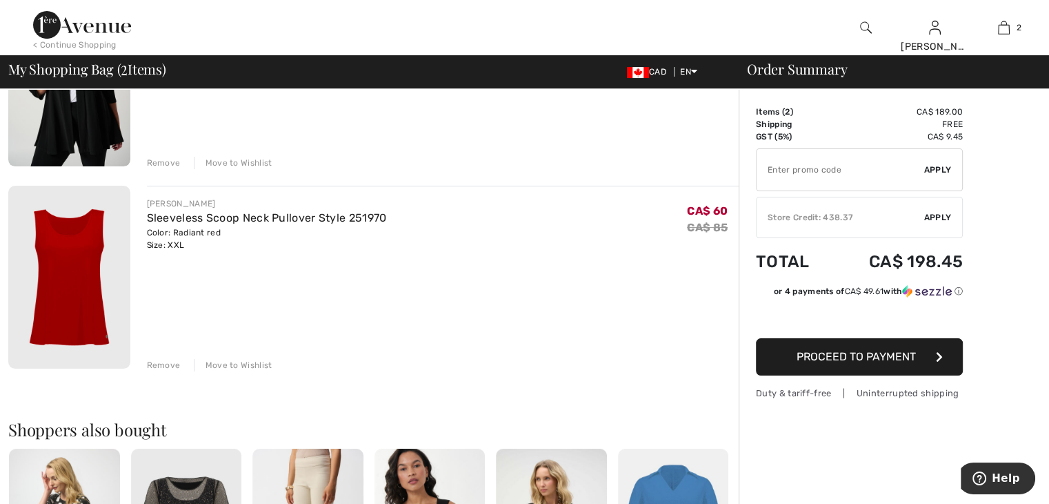
scroll to position [207, 0]
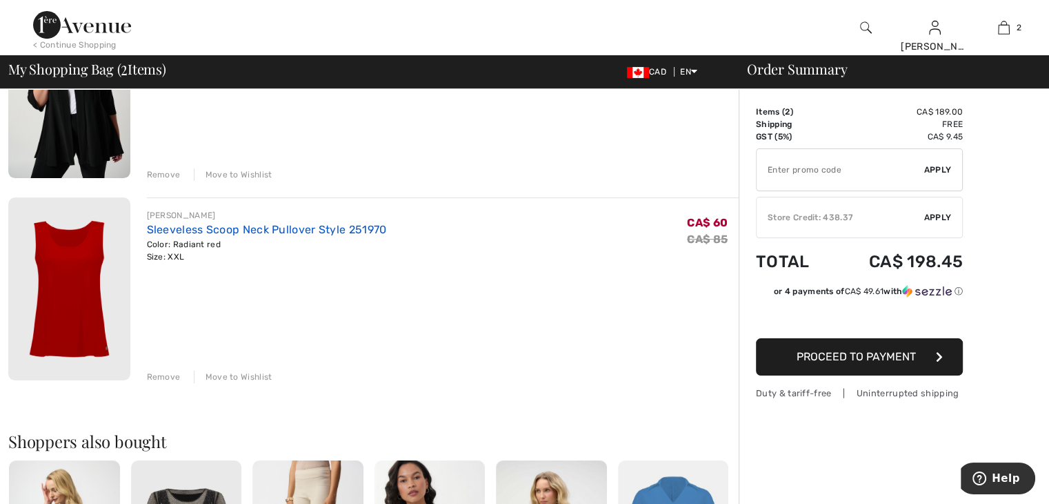
click at [273, 227] on link "Sleeveless Scoop Neck Pullover Style 251970" at bounding box center [267, 229] width 240 height 13
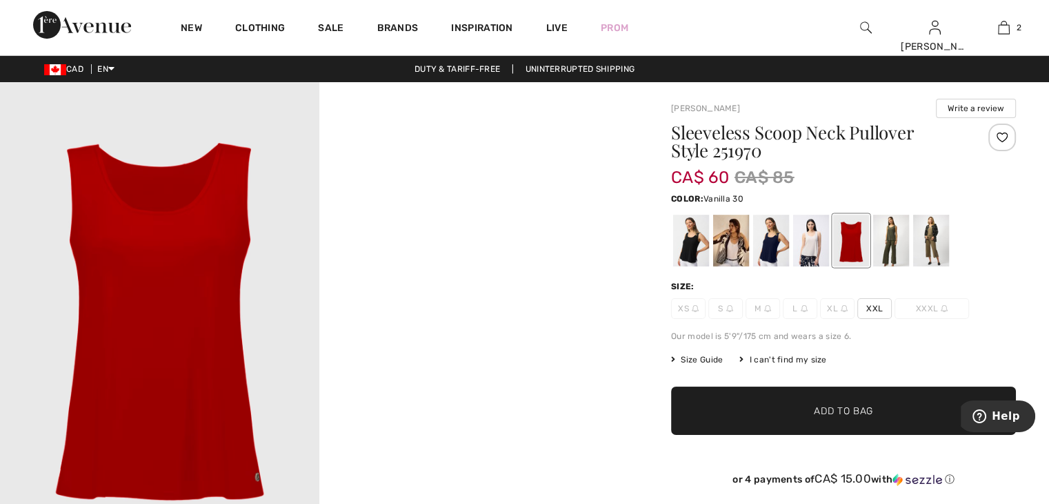
click at [729, 248] on div at bounding box center [731, 241] width 36 height 52
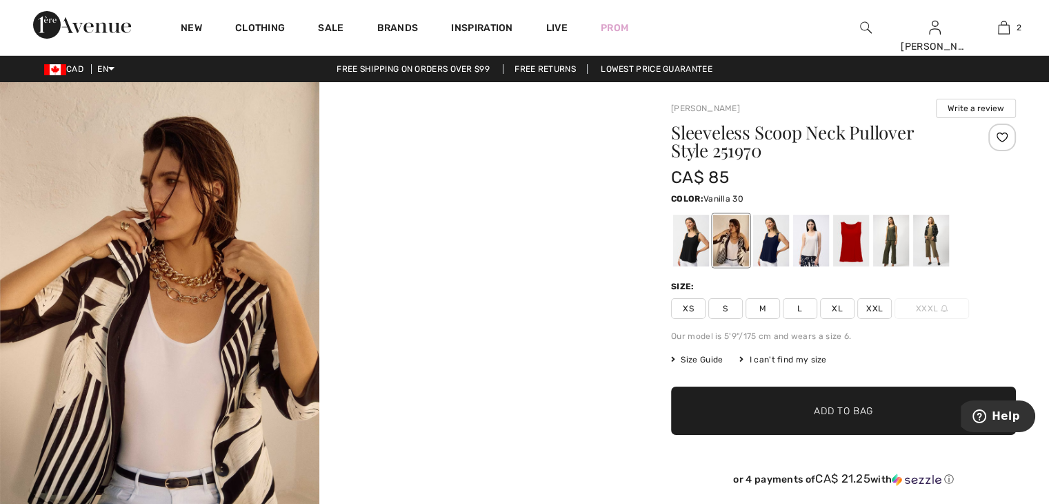
click at [872, 307] on span "XXL" at bounding box center [874, 308] width 34 height 21
click at [762, 403] on span "✔ Added to Bag Add to Bag" at bounding box center [843, 410] width 345 height 48
click at [728, 252] on div at bounding box center [731, 241] width 36 height 52
click at [811, 246] on div at bounding box center [811, 241] width 36 height 52
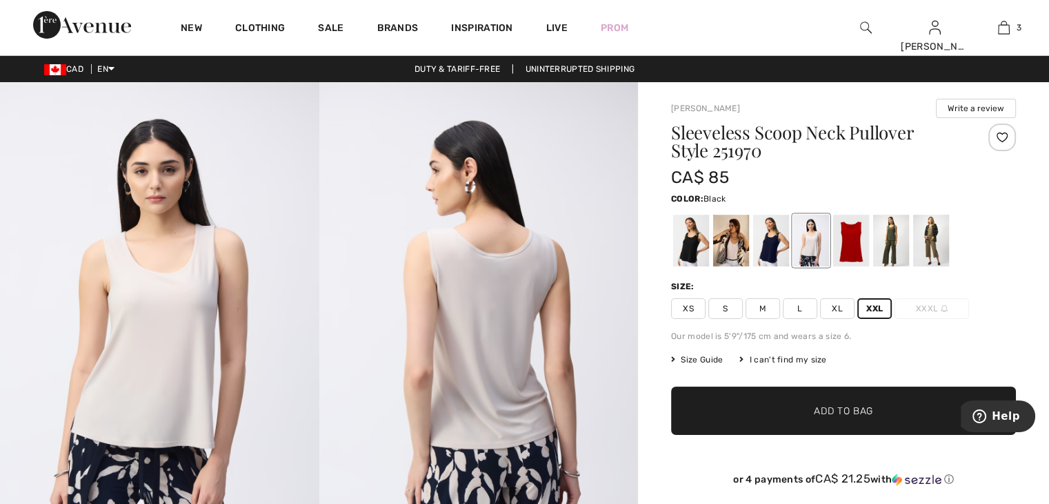
click at [687, 248] on div at bounding box center [691, 241] width 36 height 52
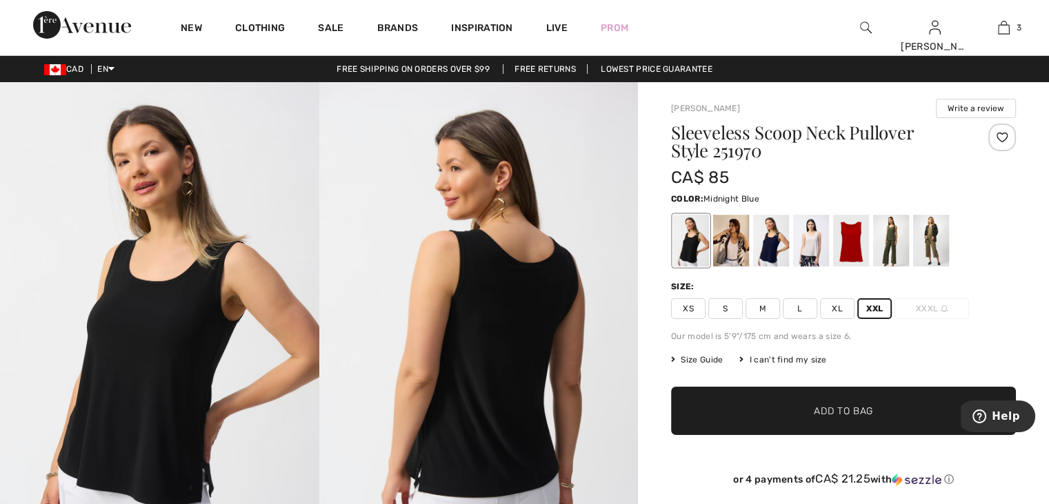
click at [770, 251] on div at bounding box center [771, 241] width 36 height 52
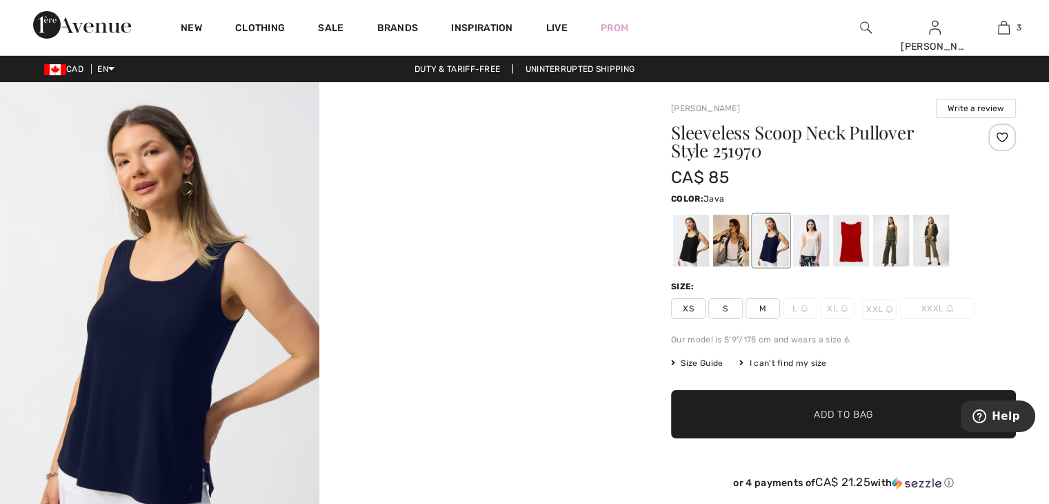
click at [931, 235] on div at bounding box center [931, 241] width 36 height 52
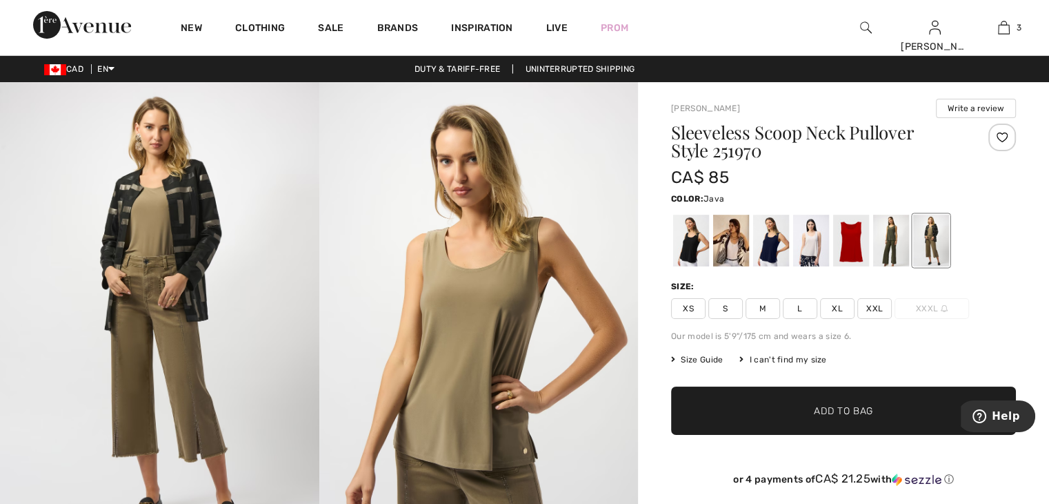
click at [931, 235] on div at bounding box center [931, 241] width 36 height 52
click at [838, 308] on span "XL" at bounding box center [837, 308] width 34 height 21
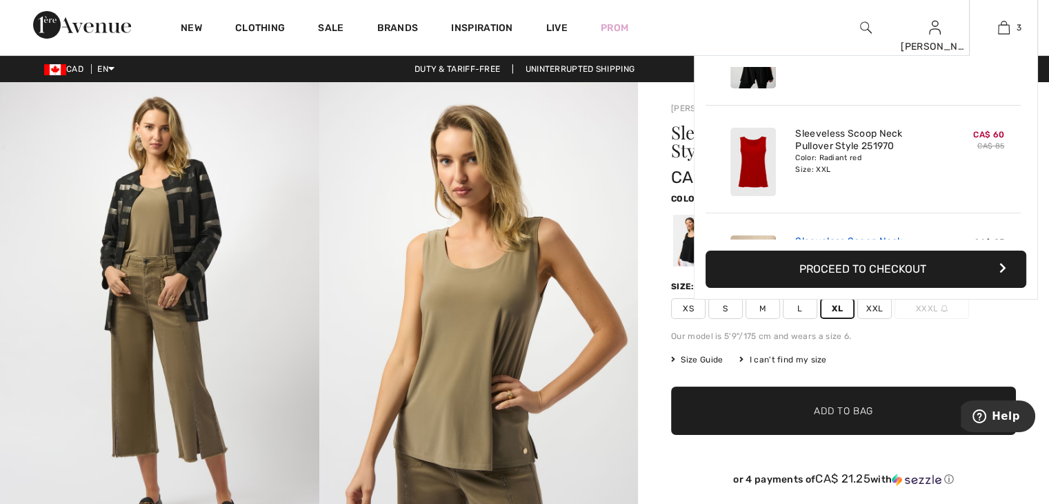
scroll to position [138, 0]
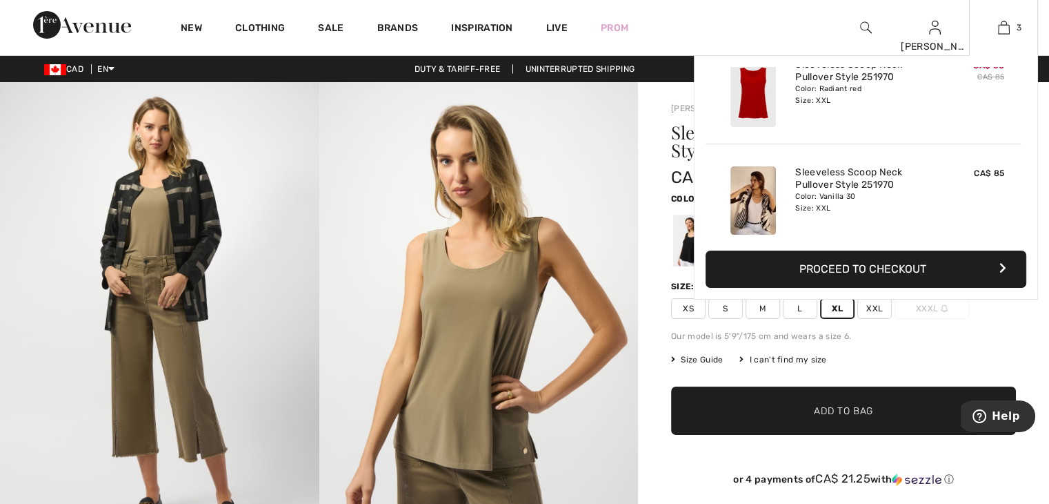
click at [988, 173] on span "CA$ 85" at bounding box center [989, 173] width 30 height 10
click at [980, 170] on span "CA$ 85" at bounding box center [989, 173] width 30 height 10
click at [974, 173] on span "CA$ 85" at bounding box center [989, 173] width 30 height 10
click at [753, 209] on img at bounding box center [754, 200] width 46 height 68
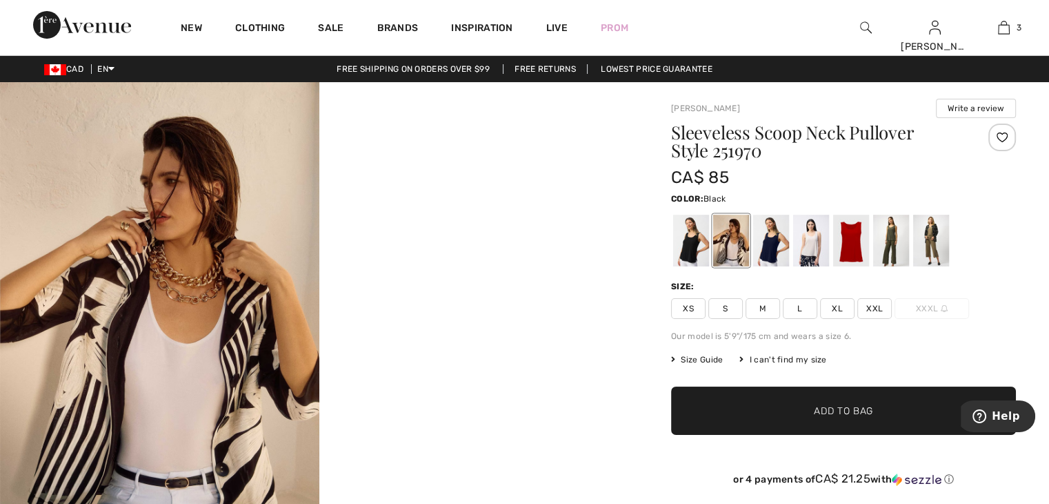
click at [692, 246] on div at bounding box center [691, 241] width 36 height 52
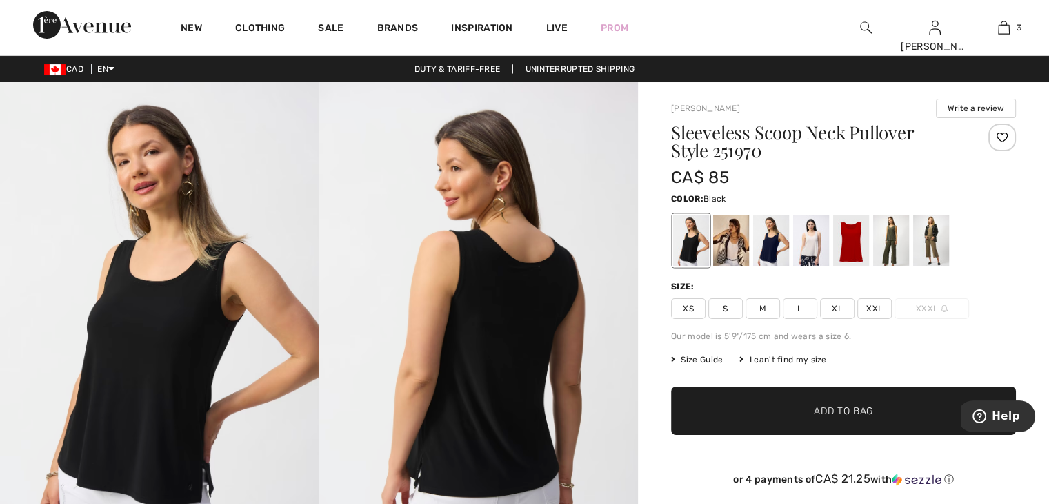
click at [875, 302] on span "XXL" at bounding box center [874, 308] width 34 height 21
click at [820, 410] on span "Add to Bag" at bounding box center [843, 411] width 59 height 14
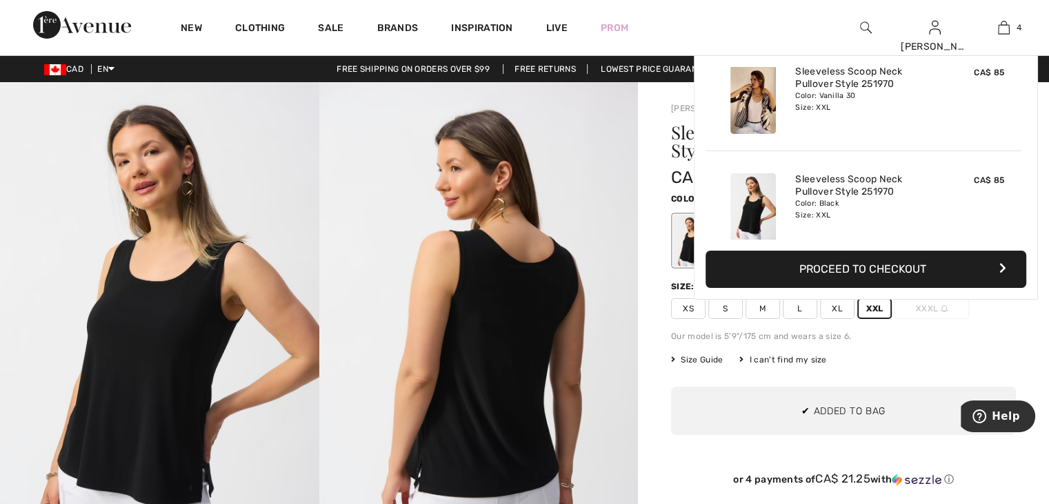
scroll to position [257, 0]
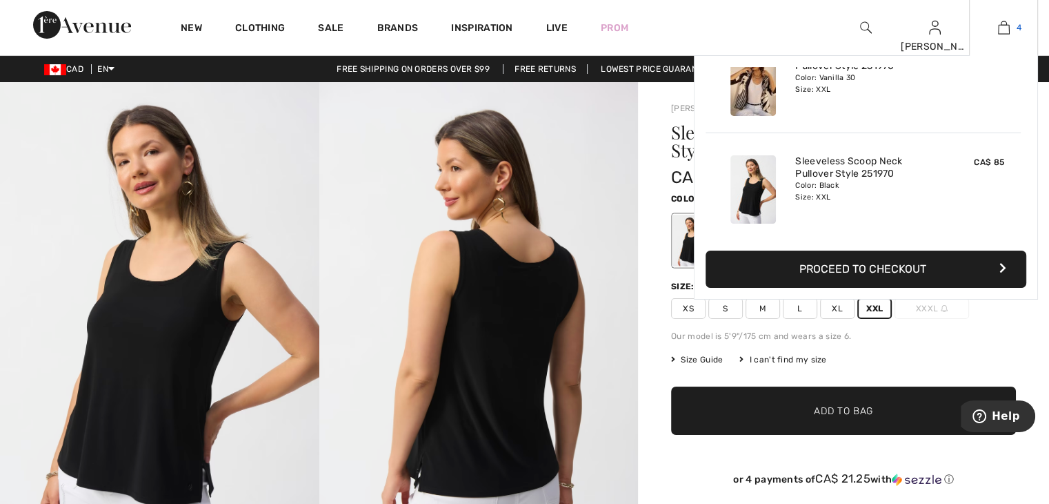
click at [1004, 22] on img at bounding box center [1004, 27] width 12 height 17
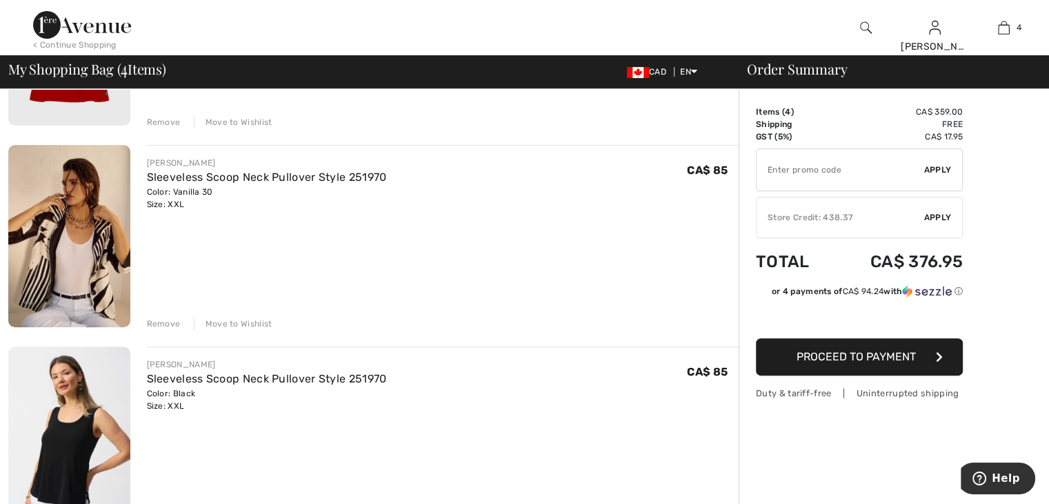
scroll to position [483, 0]
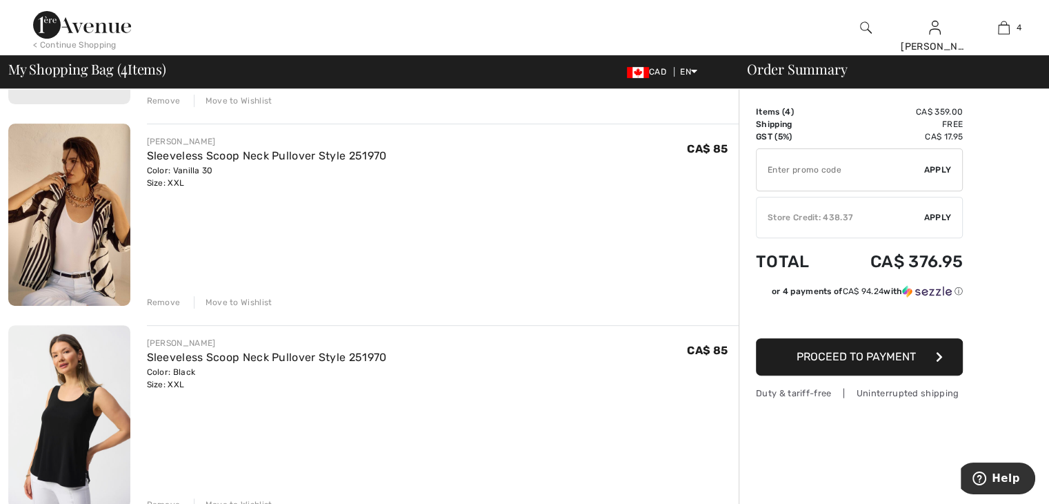
click at [104, 255] on img at bounding box center [69, 214] width 122 height 183
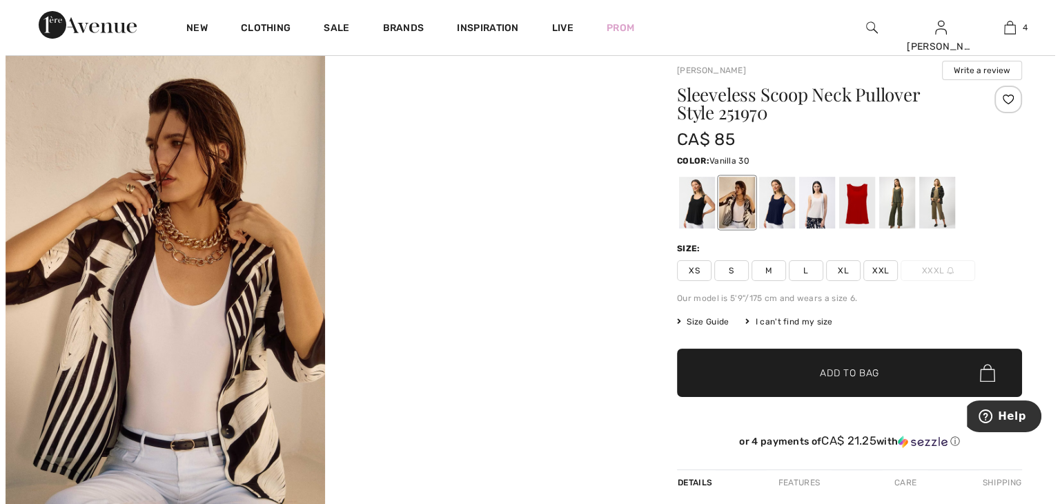
scroll to position [69, 0]
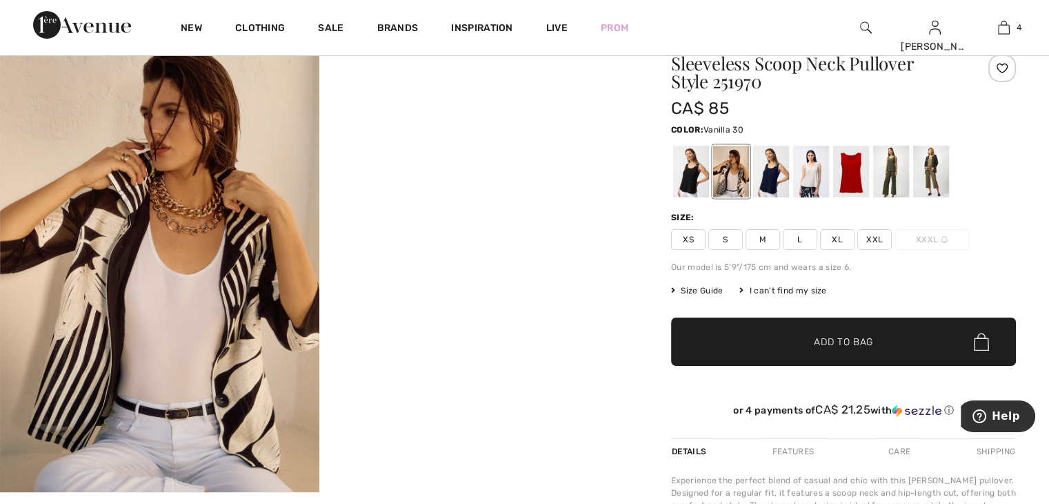
click at [243, 244] on img at bounding box center [159, 252] width 319 height 479
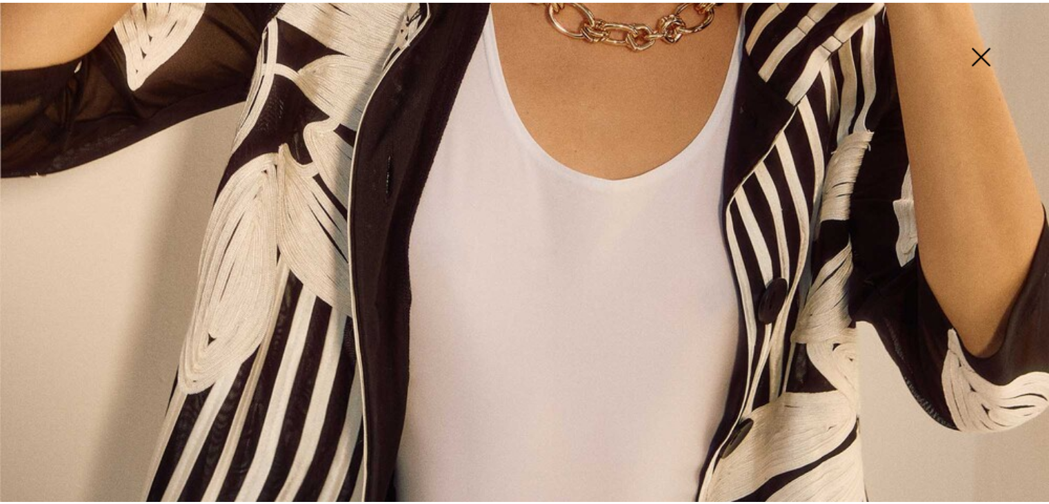
scroll to position [690, 0]
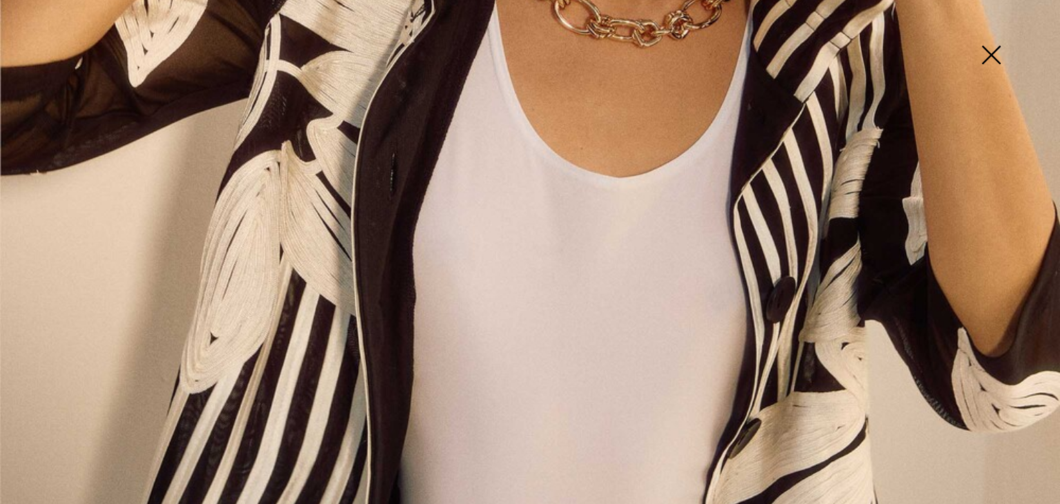
click at [262, 249] on img at bounding box center [530, 104] width 1060 height 1589
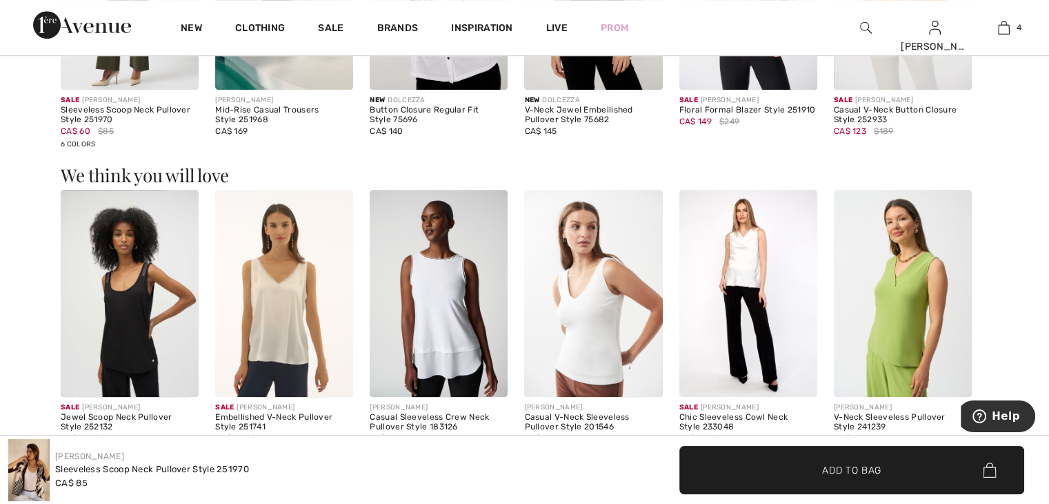
scroll to position [1035, 0]
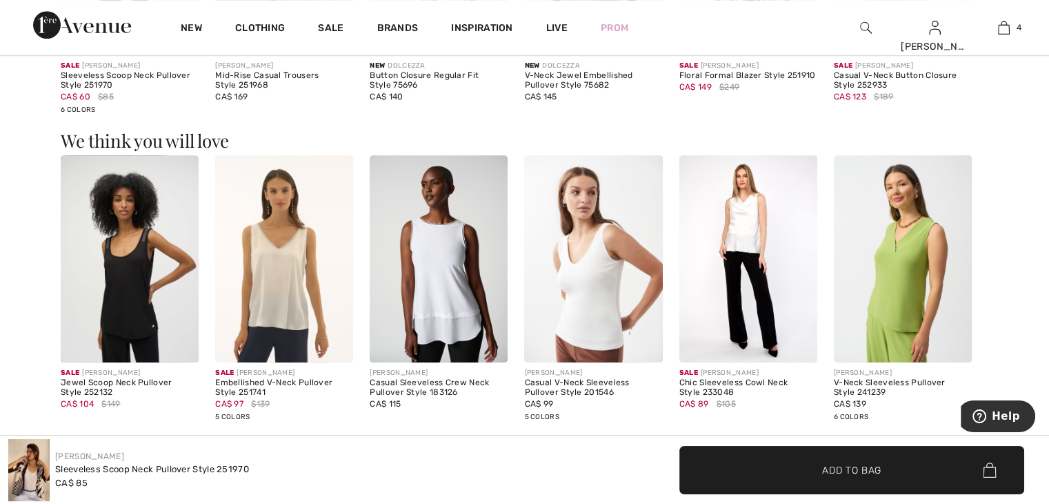
click at [740, 215] on img at bounding box center [748, 258] width 138 height 207
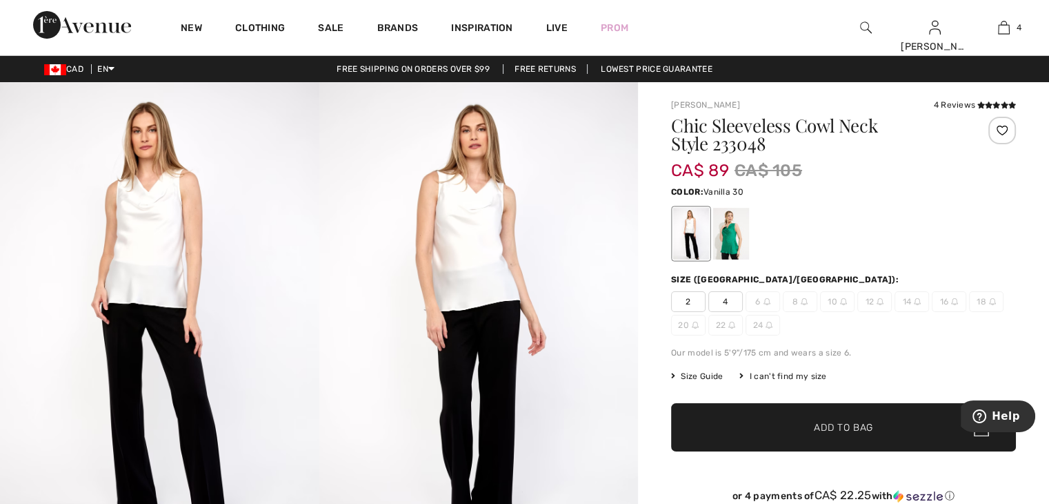
click at [731, 235] on div at bounding box center [731, 234] width 36 height 52
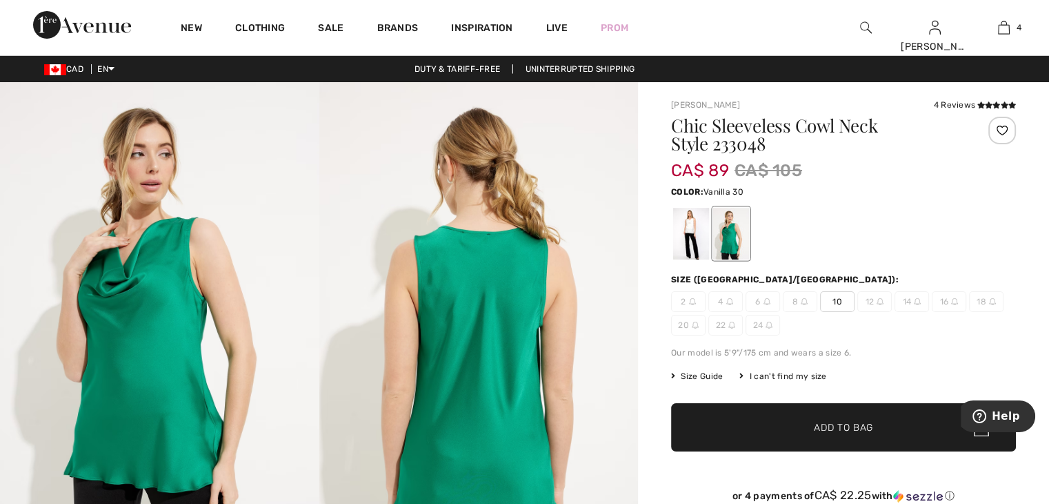
click at [690, 228] on div at bounding box center [691, 234] width 36 height 52
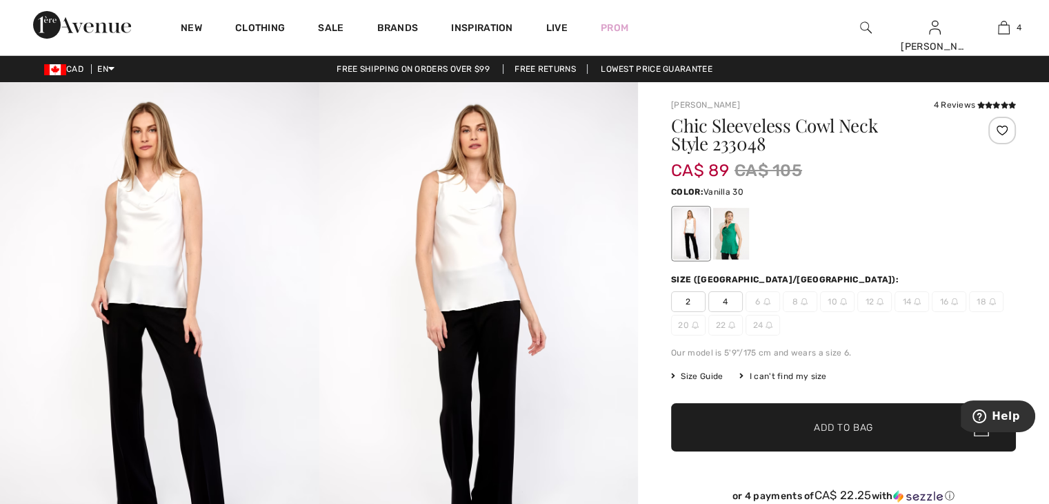
click at [690, 228] on div at bounding box center [691, 234] width 36 height 52
click at [624, 220] on img at bounding box center [478, 321] width 319 height 478
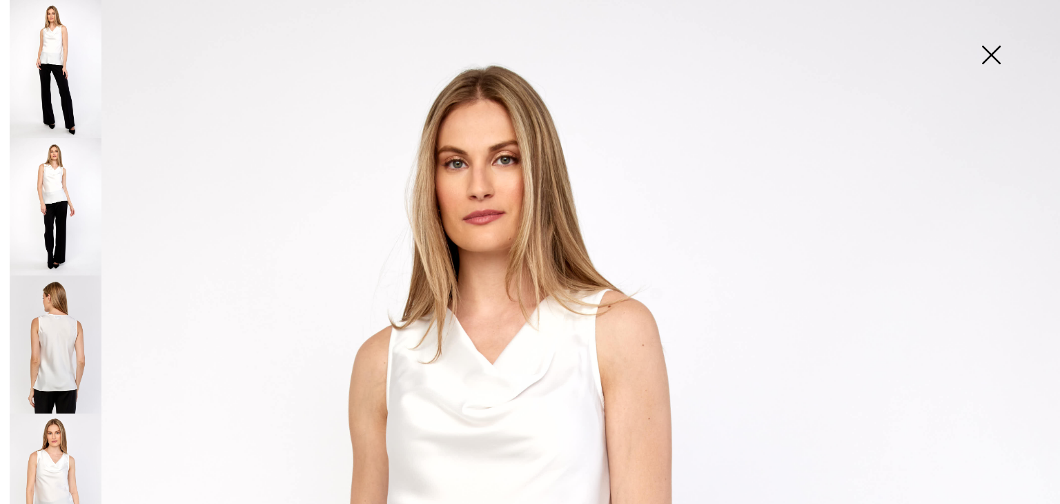
click at [991, 52] on img at bounding box center [990, 56] width 69 height 71
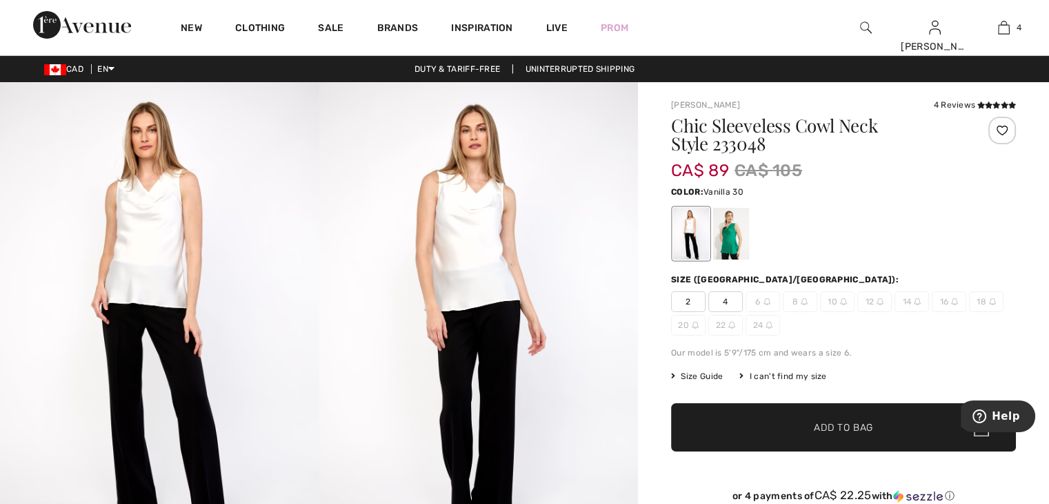
click at [730, 239] on div at bounding box center [731, 234] width 36 height 52
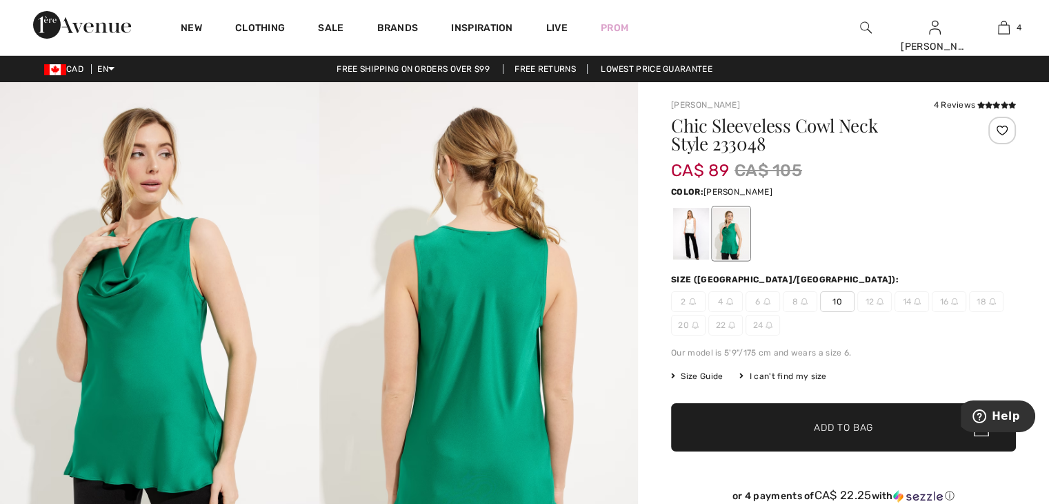
click at [597, 125] on img at bounding box center [478, 321] width 319 height 479
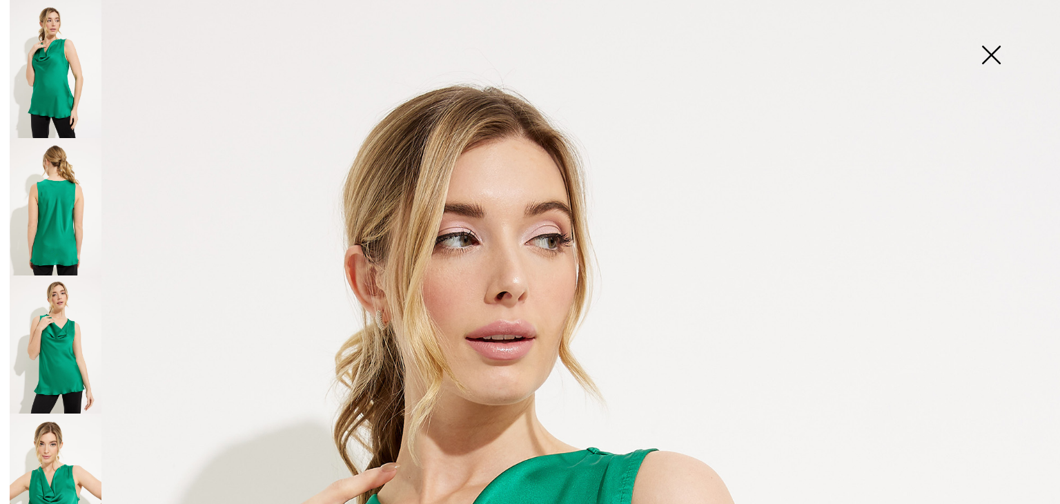
click at [990, 51] on img at bounding box center [990, 56] width 69 height 71
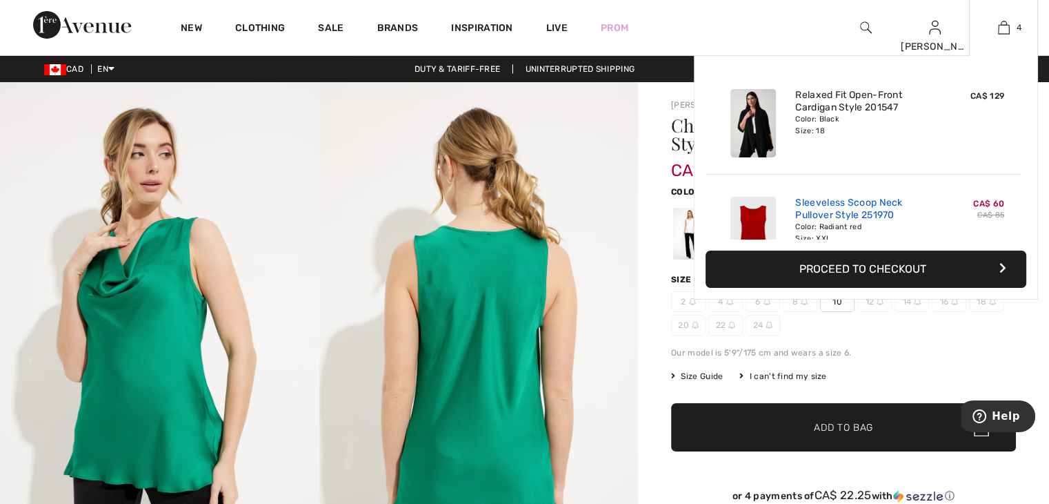
click at [838, 205] on link "Sleeveless Scoop Neck Pullover Style 251970" at bounding box center [863, 209] width 136 height 25
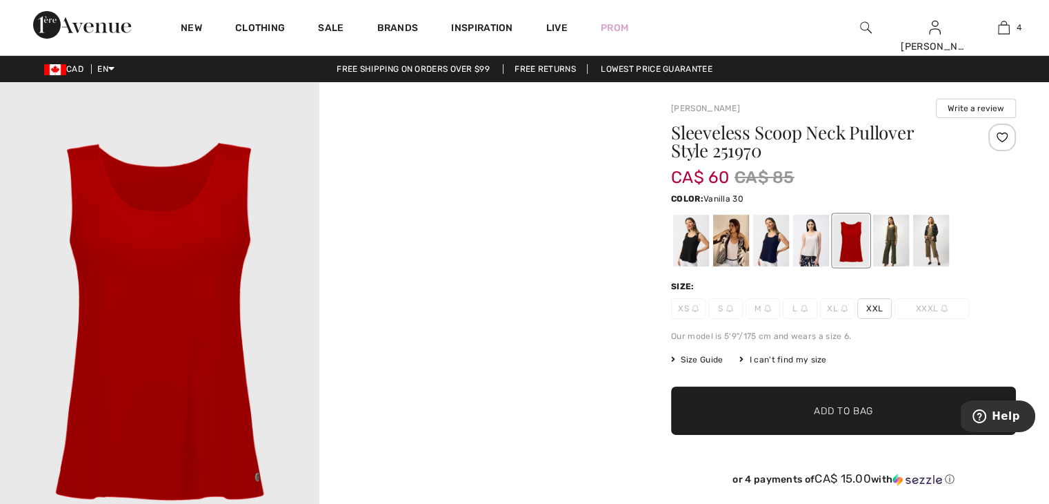
click at [733, 249] on div at bounding box center [731, 241] width 36 height 52
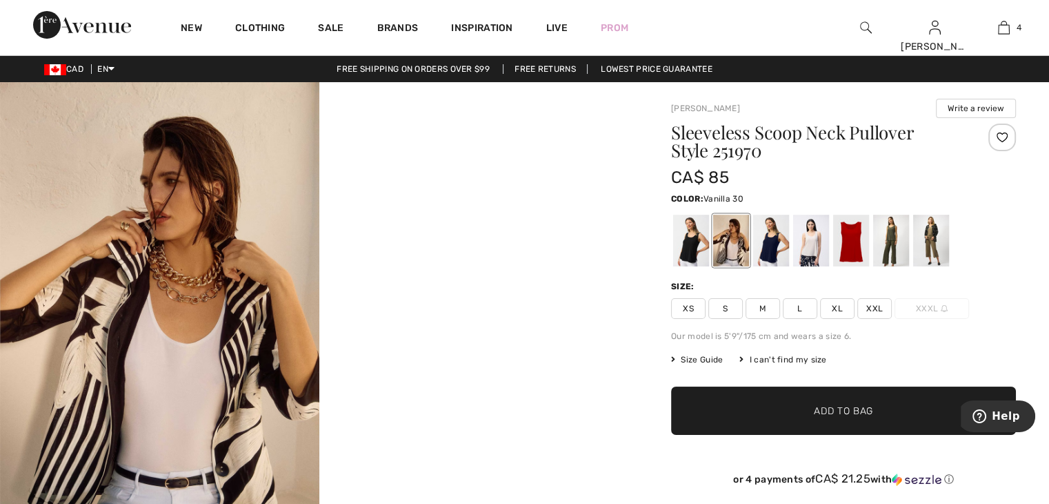
click at [868, 306] on span "XXL" at bounding box center [874, 308] width 34 height 21
click at [779, 408] on span "✔ Added to Bag Add to Bag" at bounding box center [843, 410] width 345 height 48
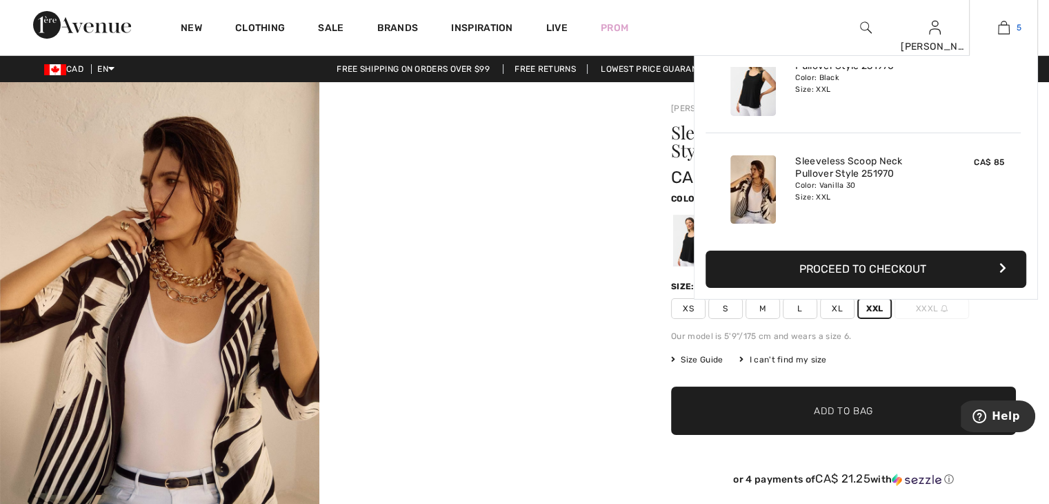
click at [1002, 26] on img at bounding box center [1004, 27] width 12 height 17
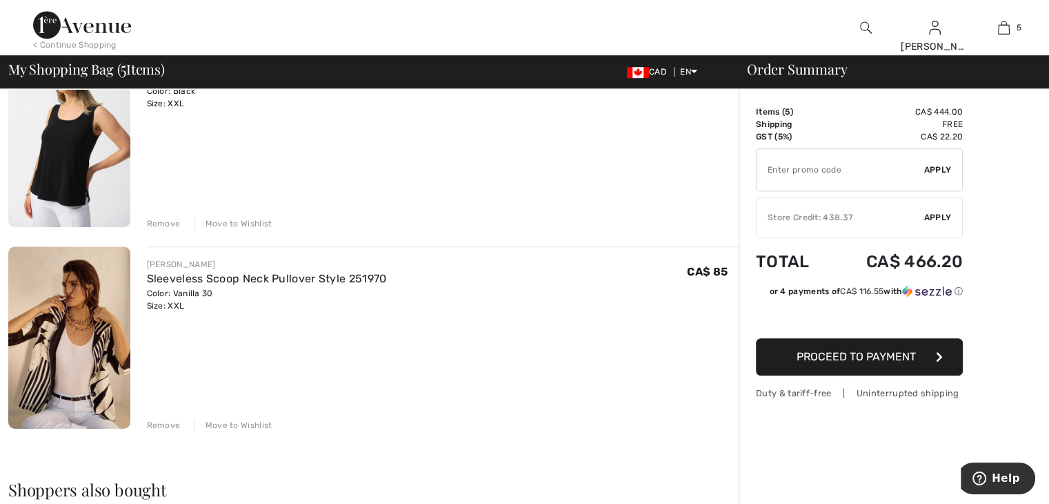
scroll to position [759, 0]
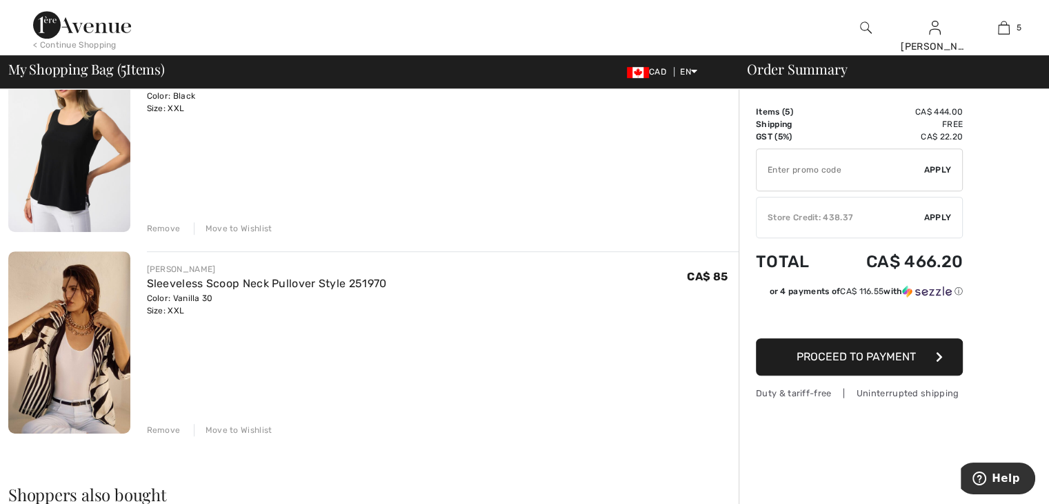
drag, startPoint x: 168, startPoint y: 364, endPoint x: 553, endPoint y: 290, distance: 391.3
drag, startPoint x: 553, startPoint y: 290, endPoint x: 1026, endPoint y: 71, distance: 521.6
drag, startPoint x: 1026, startPoint y: 71, endPoint x: 161, endPoint y: 422, distance: 933.6
click at [161, 422] on div "Remove Move to Wishlist" at bounding box center [443, 428] width 593 height 15
click at [159, 423] on div "Remove Move to Wishlist" at bounding box center [443, 428] width 593 height 15
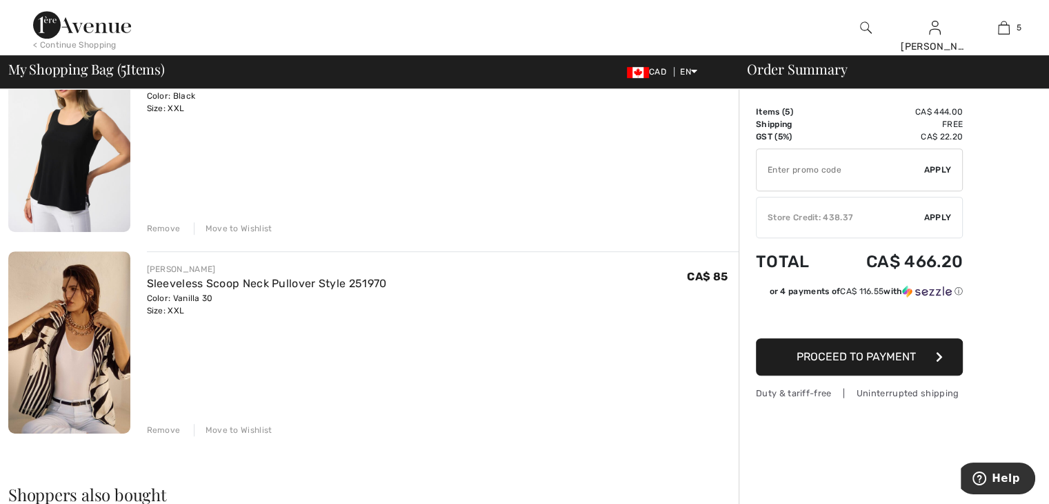
click at [157, 423] on div "Remove Move to Wishlist" at bounding box center [443, 428] width 593 height 15
click at [220, 426] on div "Move to Wishlist" at bounding box center [233, 430] width 79 height 12
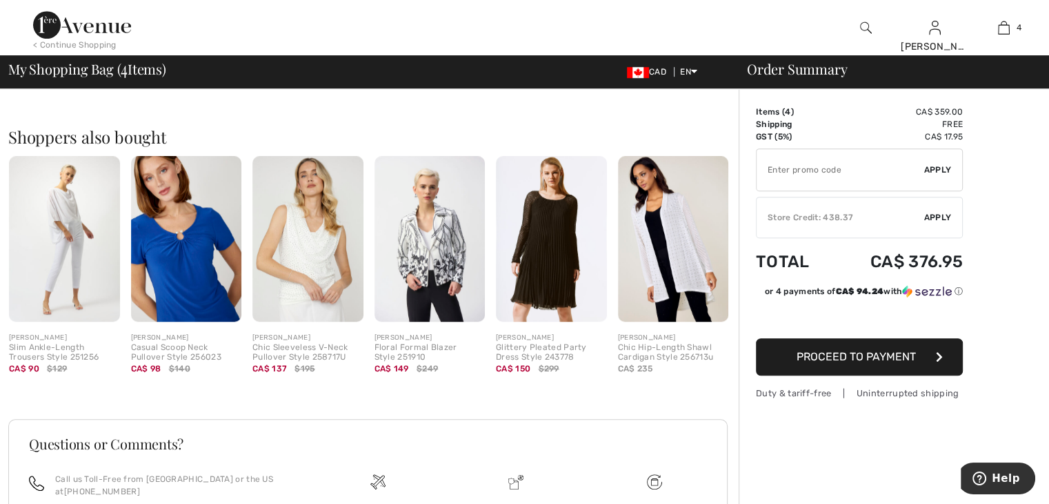
scroll to position [966, 0]
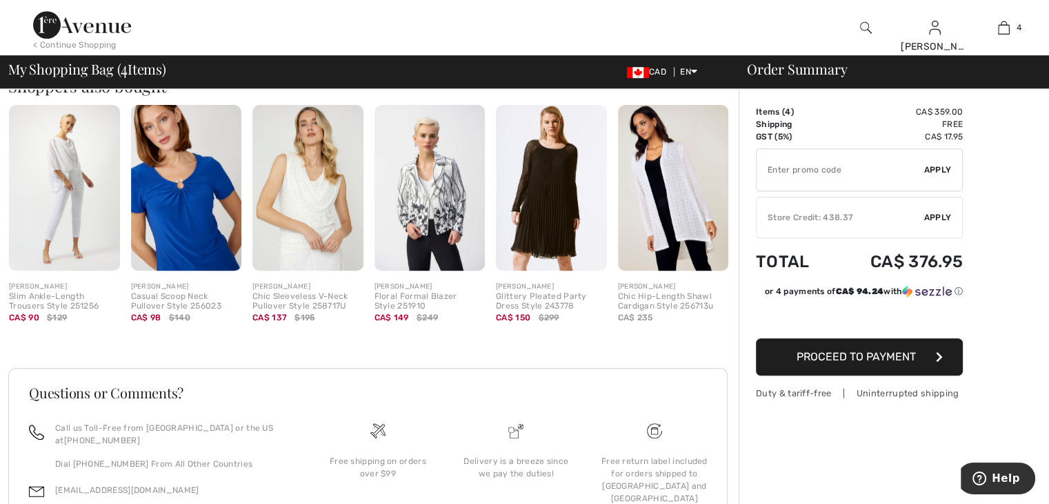
click at [188, 205] on img at bounding box center [186, 188] width 111 height 166
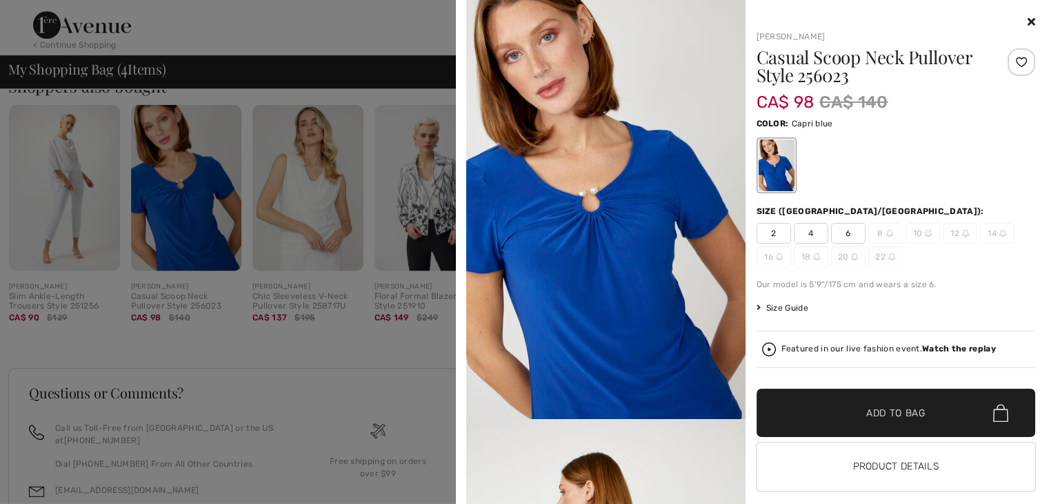
click at [793, 96] on span "CA$ 98" at bounding box center [786, 95] width 58 height 33
click at [682, 257] on img at bounding box center [605, 209] width 279 height 419
click at [628, 259] on img at bounding box center [605, 209] width 279 height 419
click at [453, 337] on div at bounding box center [524, 252] width 1049 height 504
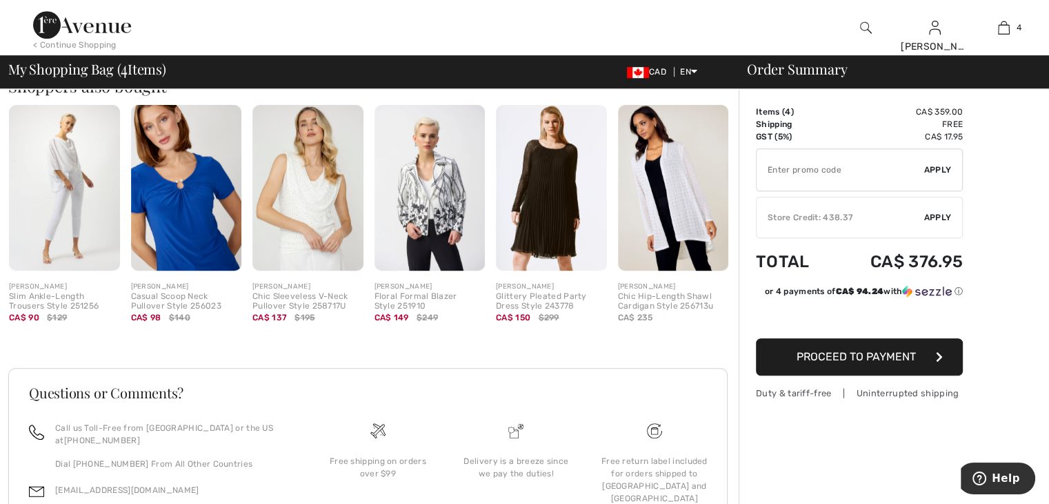
click at [675, 188] on img at bounding box center [673, 188] width 111 height 166
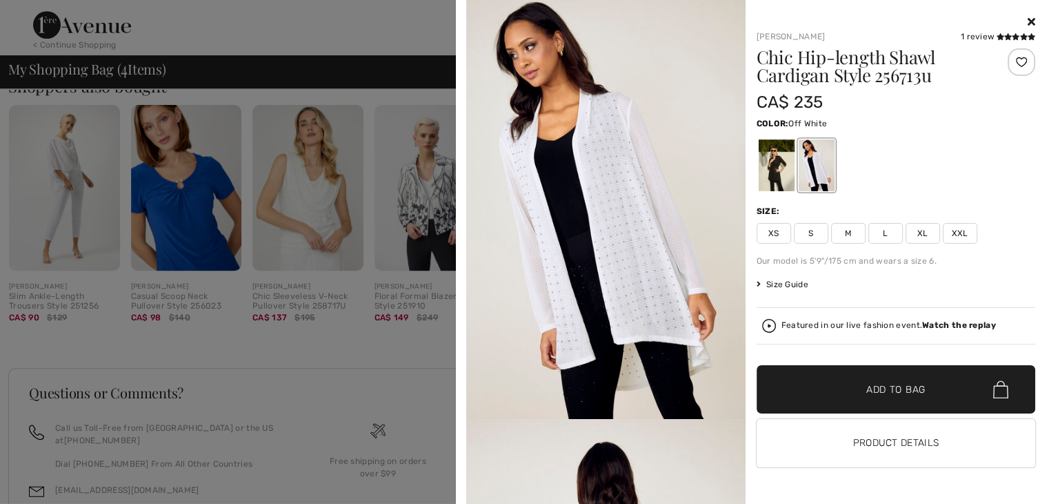
click at [339, 329] on div at bounding box center [524, 252] width 1049 height 504
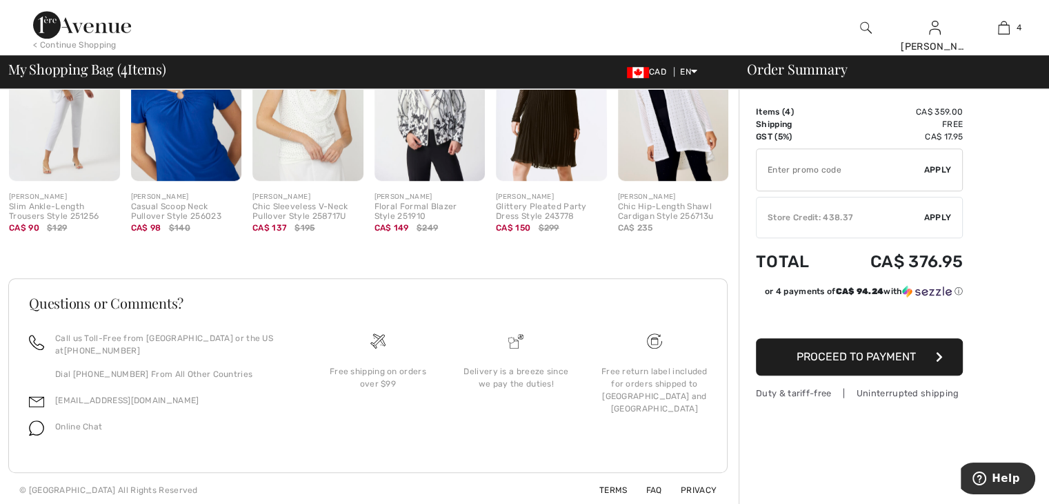
scroll to position [1058, 0]
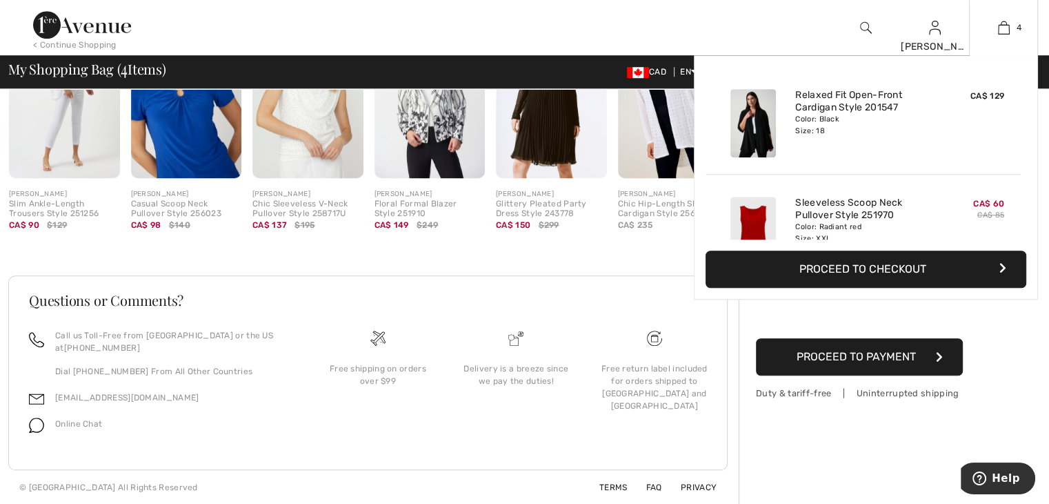
click at [863, 125] on div "Color: Black Size: 18" at bounding box center [863, 125] width 136 height 22
click at [860, 125] on div "Color: Black Size: 18" at bounding box center [863, 125] width 136 height 22
click at [911, 210] on link "Sleeveless Scoop Neck Pullover Style 251970" at bounding box center [863, 209] width 136 height 25
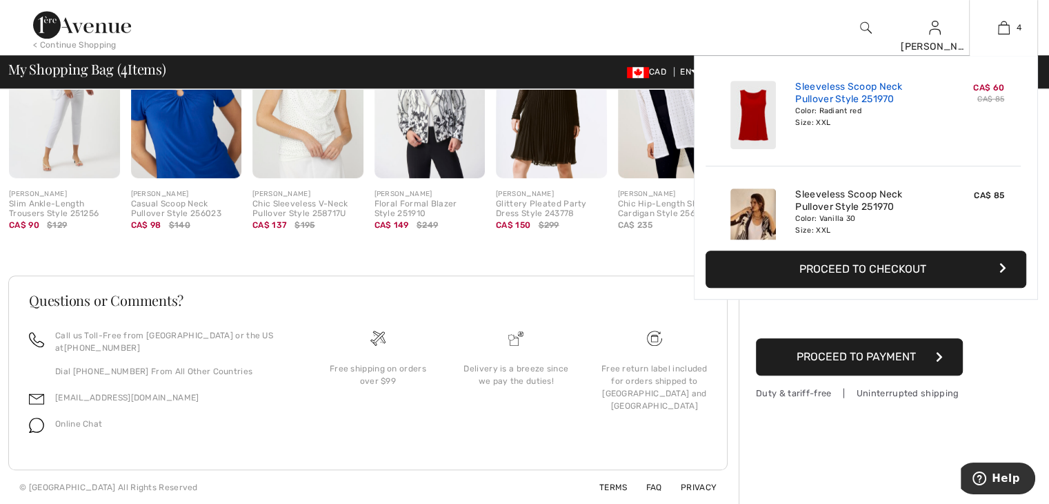
scroll to position [138, 0]
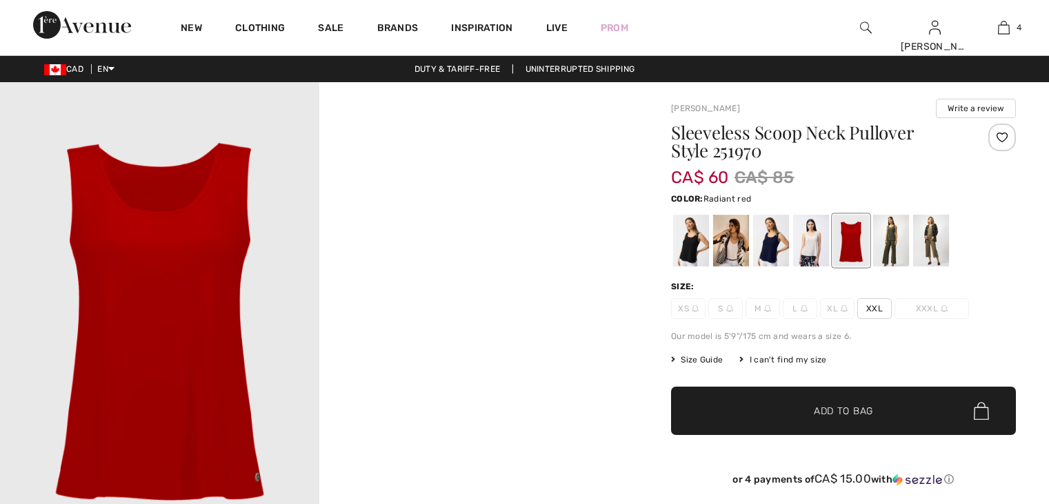
checkbox input "true"
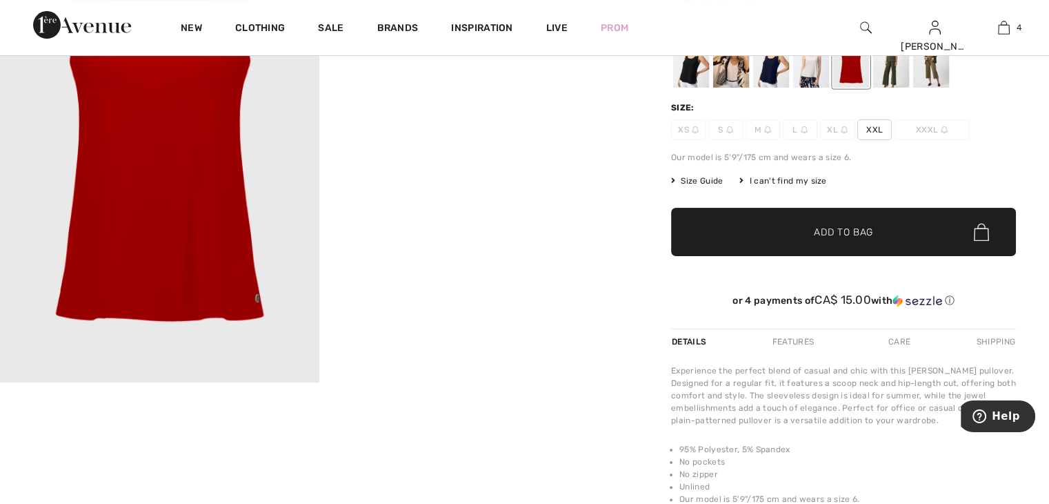
scroll to position [138, 0]
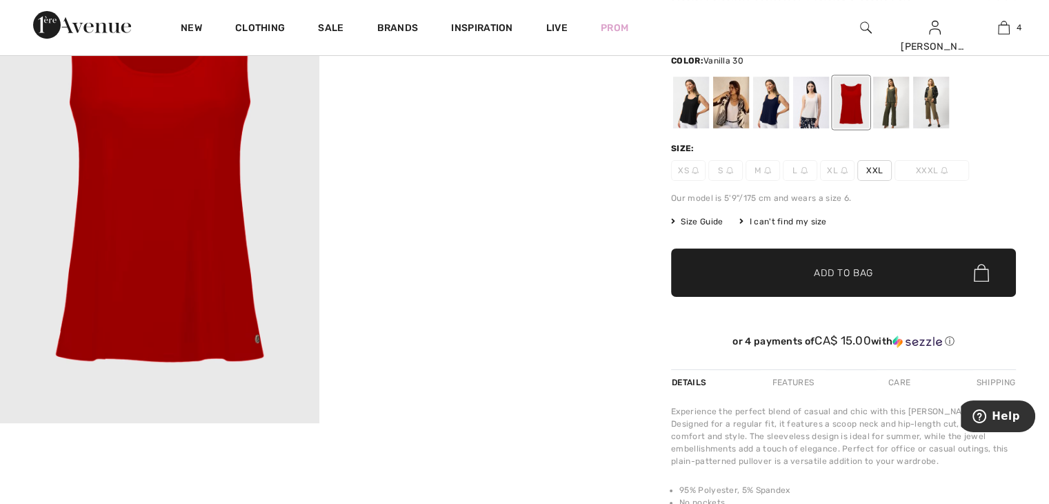
click at [733, 112] on div at bounding box center [731, 103] width 36 height 52
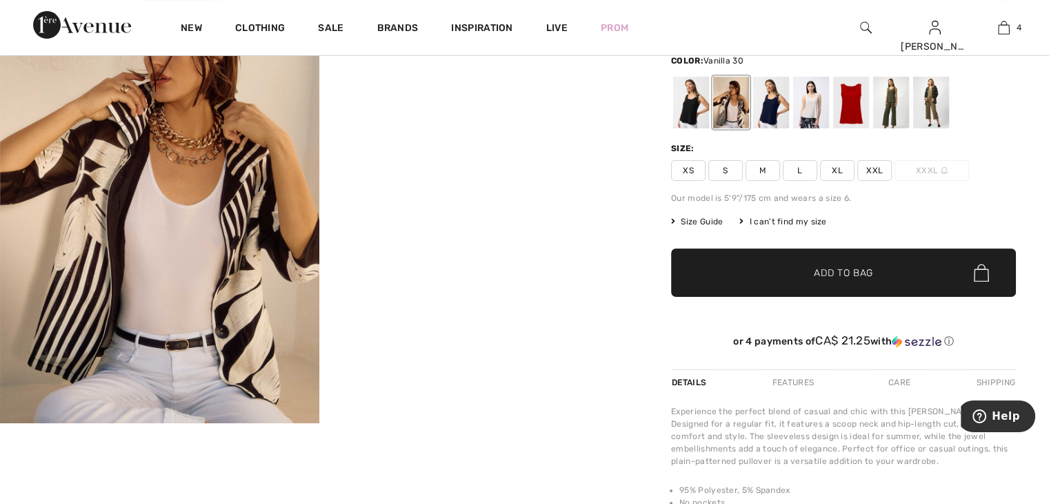
click at [871, 170] on span "XXL" at bounding box center [874, 170] width 34 height 21
click at [931, 97] on div at bounding box center [931, 103] width 36 height 52
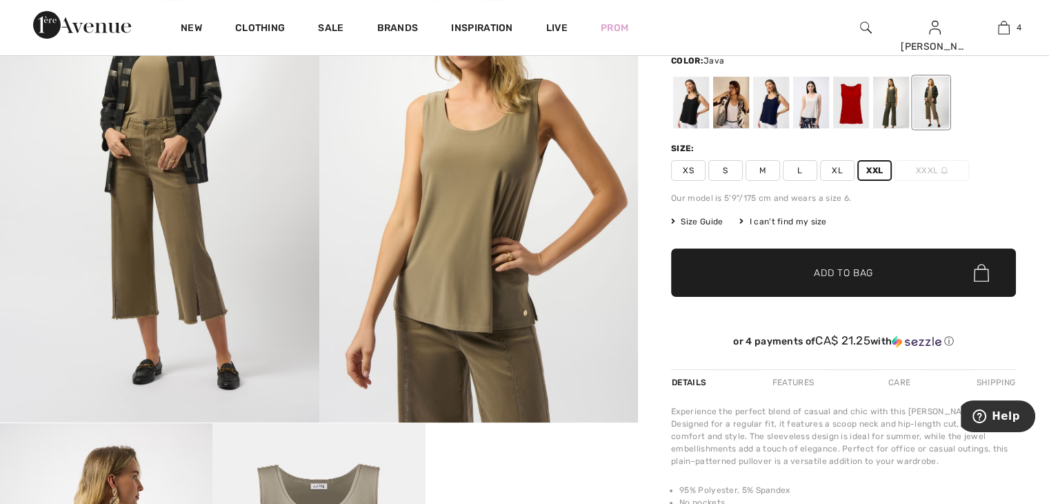
click at [929, 99] on div at bounding box center [931, 103] width 36 height 52
click at [835, 167] on span "XL" at bounding box center [837, 170] width 34 height 21
click at [806, 268] on span "✔ Added to Bag" at bounding box center [823, 273] width 84 height 14
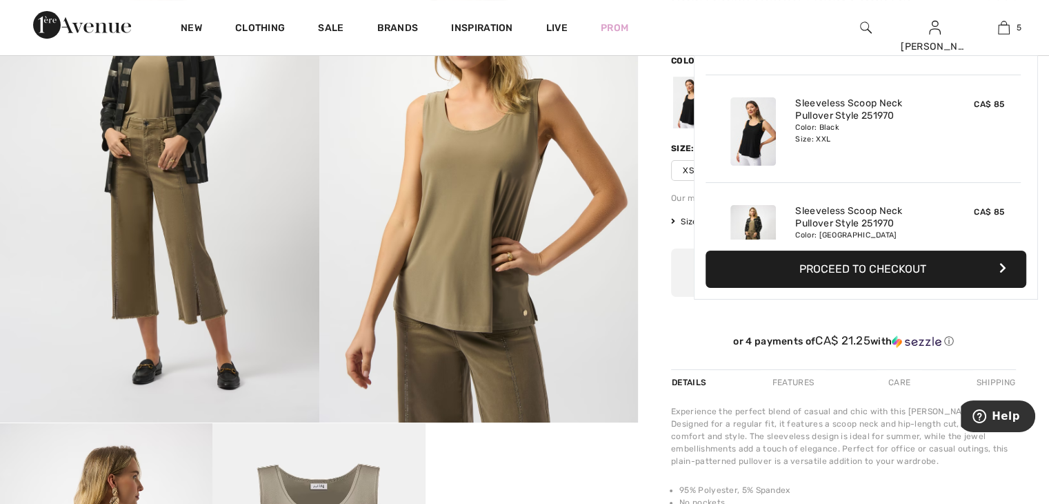
scroll to position [364, 0]
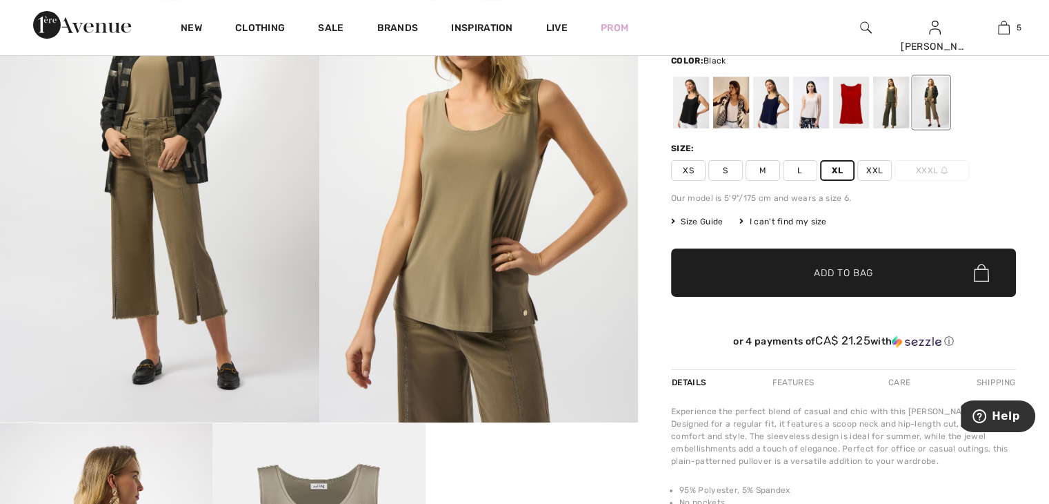
click at [688, 115] on div at bounding box center [691, 103] width 36 height 52
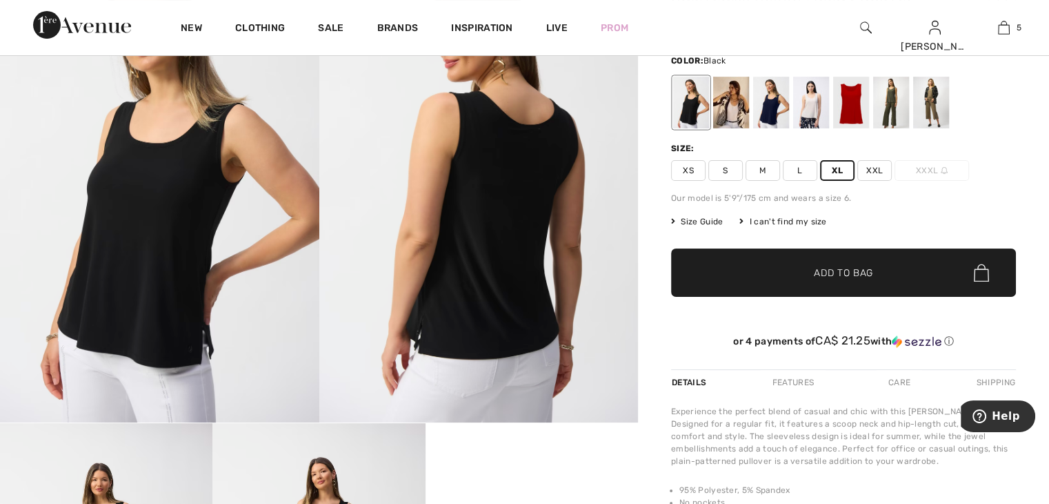
click at [835, 166] on span "XL" at bounding box center [837, 170] width 34 height 21
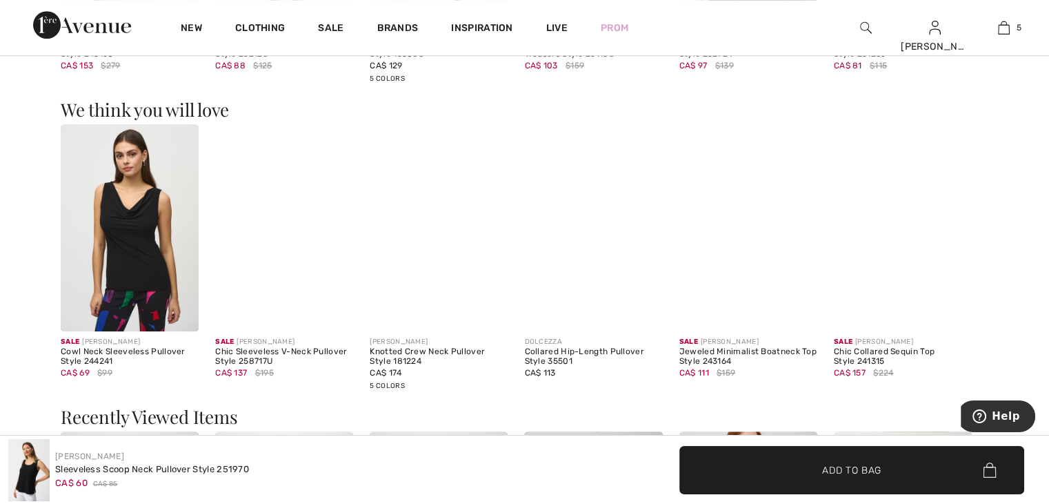
scroll to position [1104, 0]
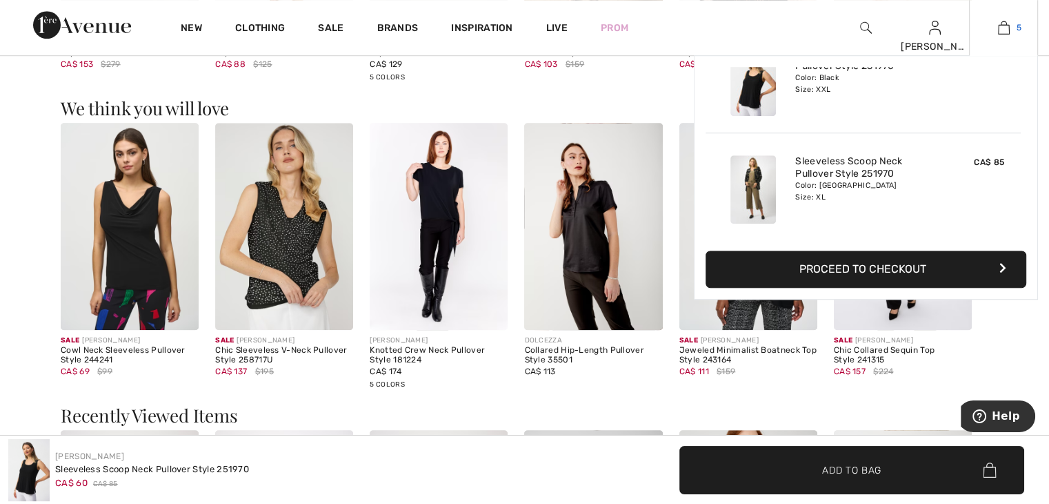
click at [1002, 28] on img at bounding box center [1004, 27] width 12 height 17
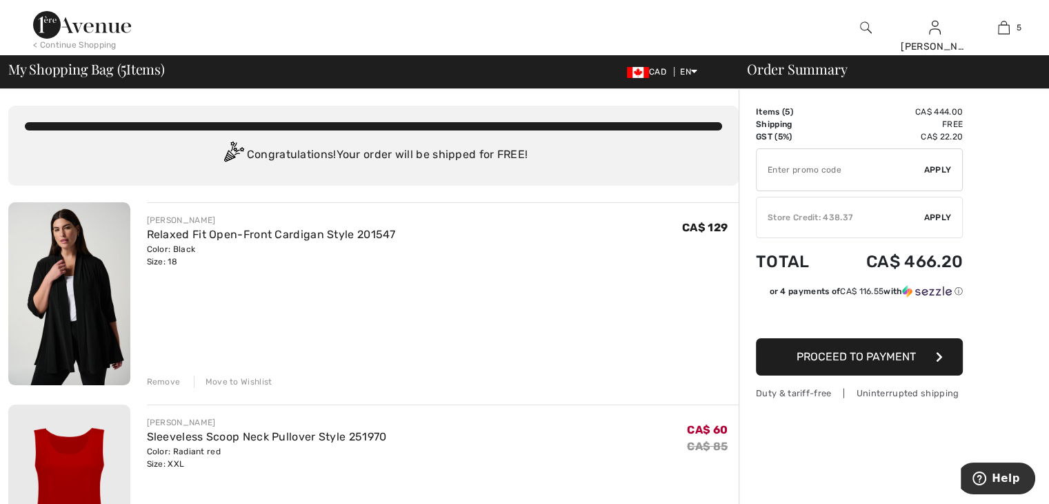
click at [285, 288] on div "[PERSON_NAME] Relaxed Fit Open-Front Cardigan Style 201547 Color: Black Size: 1…" at bounding box center [443, 295] width 593 height 186
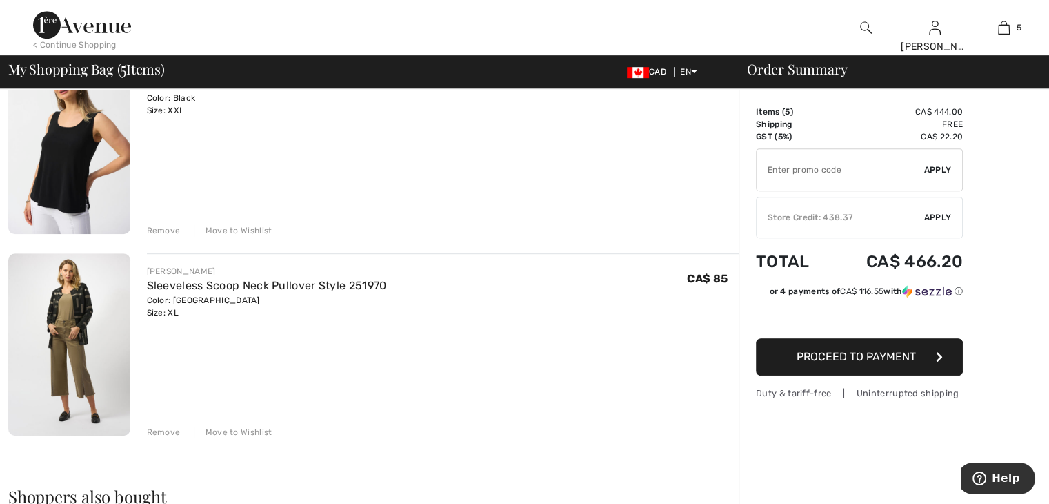
scroll to position [759, 0]
click at [209, 305] on div "Color: Java Size: XL" at bounding box center [267, 304] width 240 height 25
click at [930, 214] on span "Apply" at bounding box center [938, 217] width 28 height 12
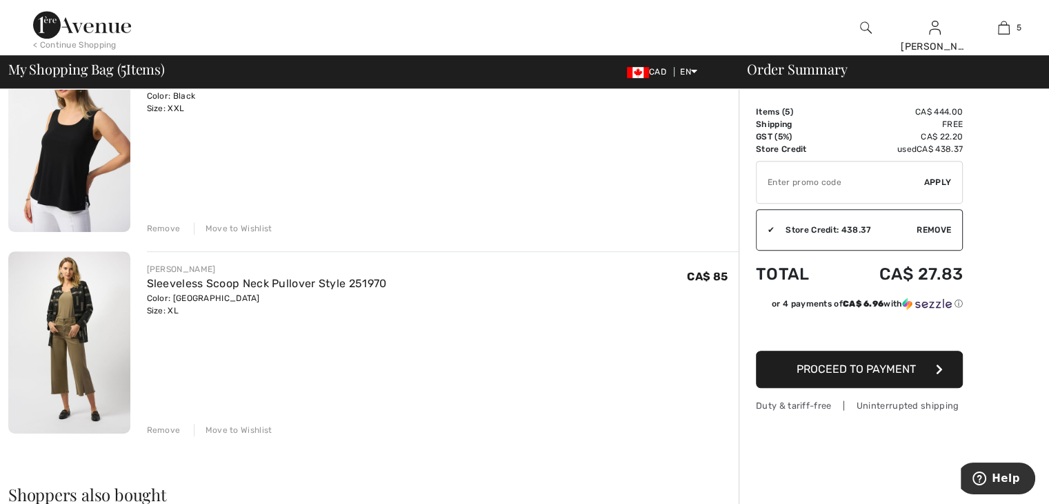
click at [839, 368] on span "Proceed to Payment" at bounding box center [856, 368] width 119 height 13
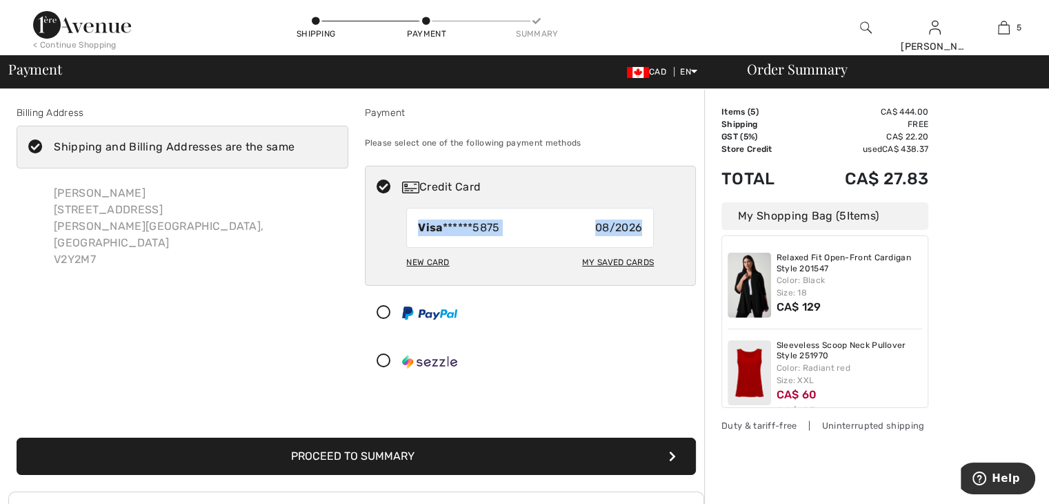
drag, startPoint x: 411, startPoint y: 223, endPoint x: 653, endPoint y: 226, distance: 241.5
click at [653, 226] on div "Visa ******5875 08/2026" at bounding box center [530, 228] width 248 height 40
drag, startPoint x: 405, startPoint y: 258, endPoint x: 453, endPoint y: 264, distance: 48.6
click at [453, 264] on div "New Card My Saved Cards" at bounding box center [531, 266] width 330 height 37
click at [428, 231] on strong "Visa" at bounding box center [430, 227] width 24 height 13
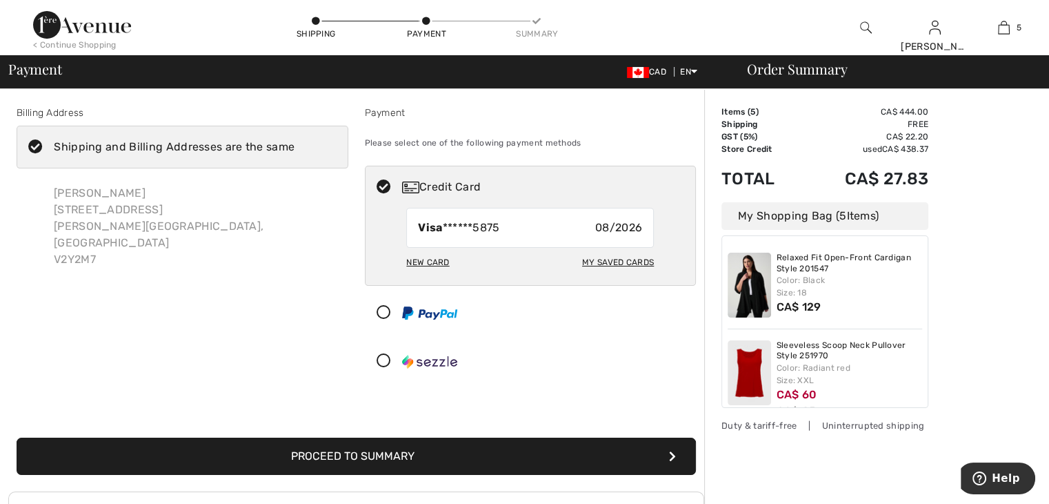
click at [445, 221] on span "Visa ******5875" at bounding box center [458, 227] width 81 height 17
click at [430, 258] on div "New Card" at bounding box center [427, 261] width 43 height 23
radio input "true"
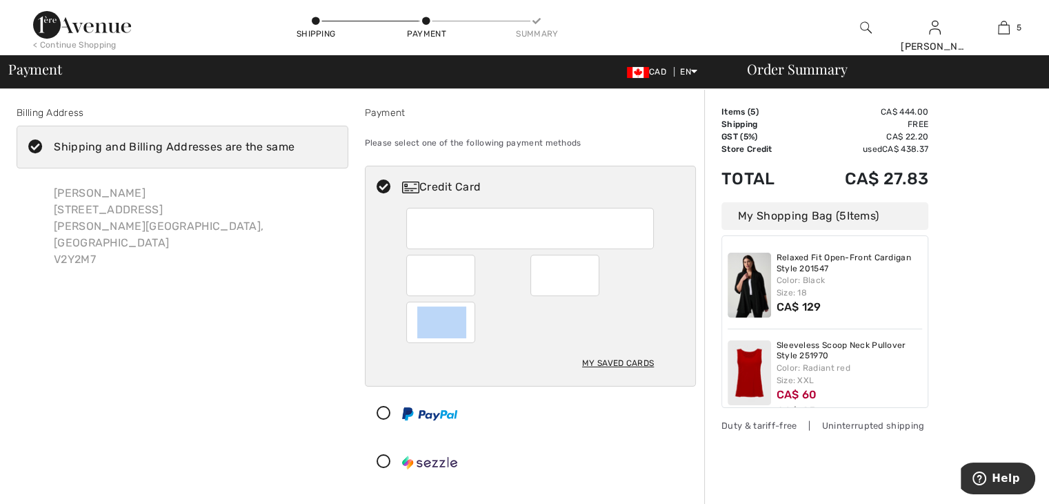
click at [0, 14] on div "Log out Are you sure you want to logout? Logout < Continue Shopping Shipping Pa…" at bounding box center [524, 410] width 1049 height 821
